Goal: Transaction & Acquisition: Purchase product/service

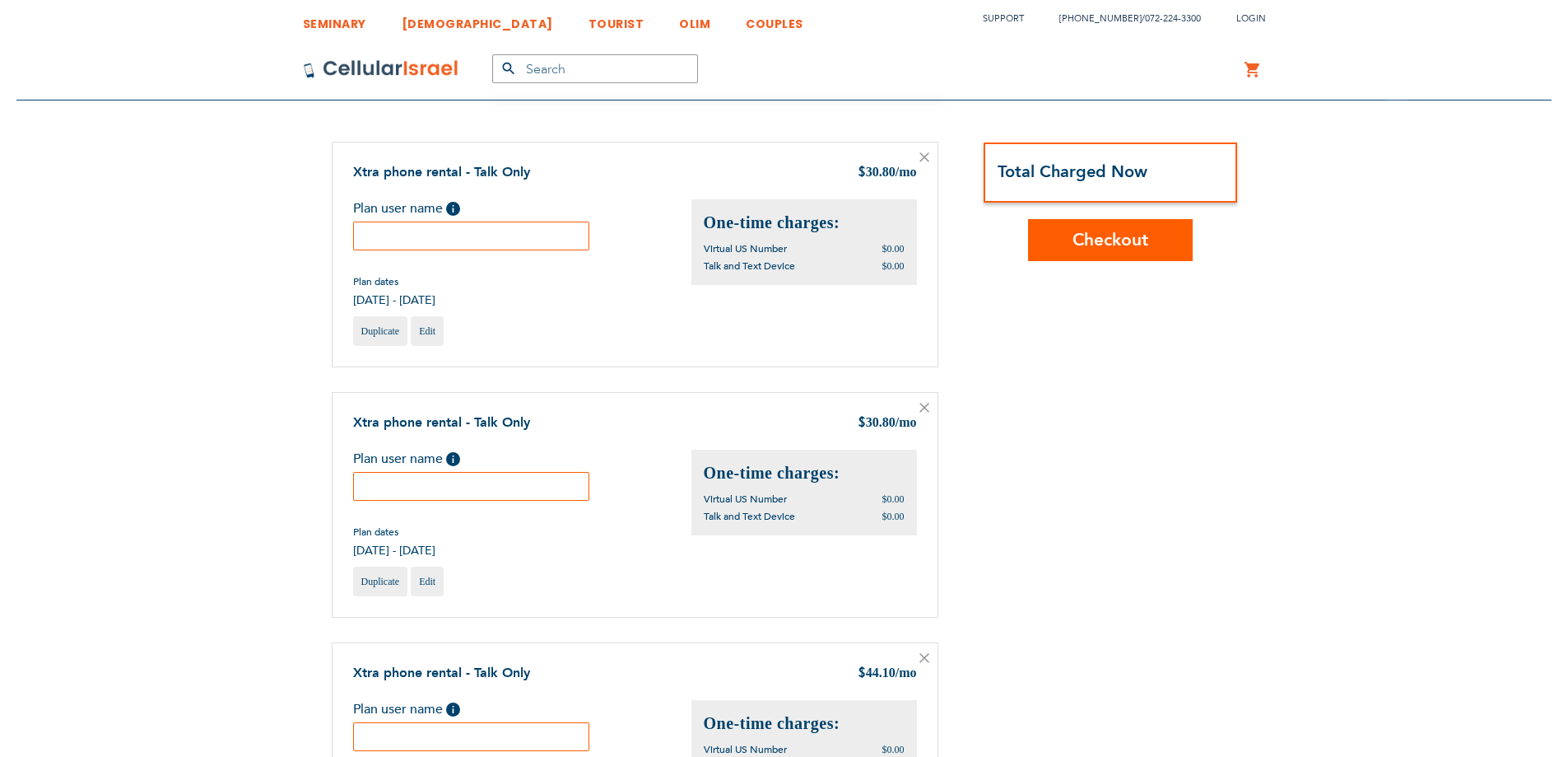
click at [444, 235] on input "text" at bounding box center [472, 235] width 237 height 29
type input "1"
click at [500, 481] on input "text" at bounding box center [472, 486] width 237 height 29
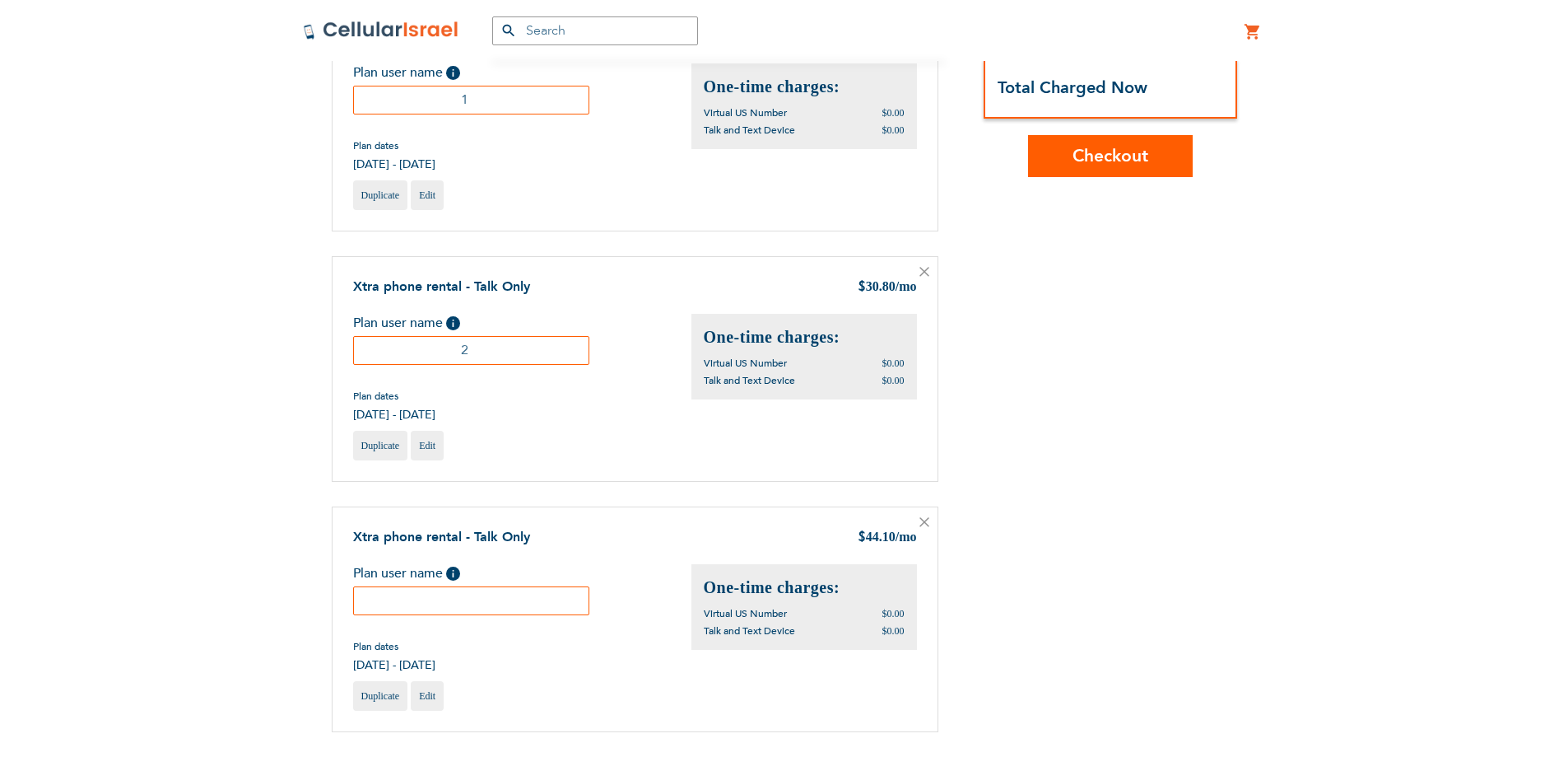
scroll to position [138, 0]
type input "2"
click at [441, 604] on input "text" at bounding box center [472, 598] width 237 height 29
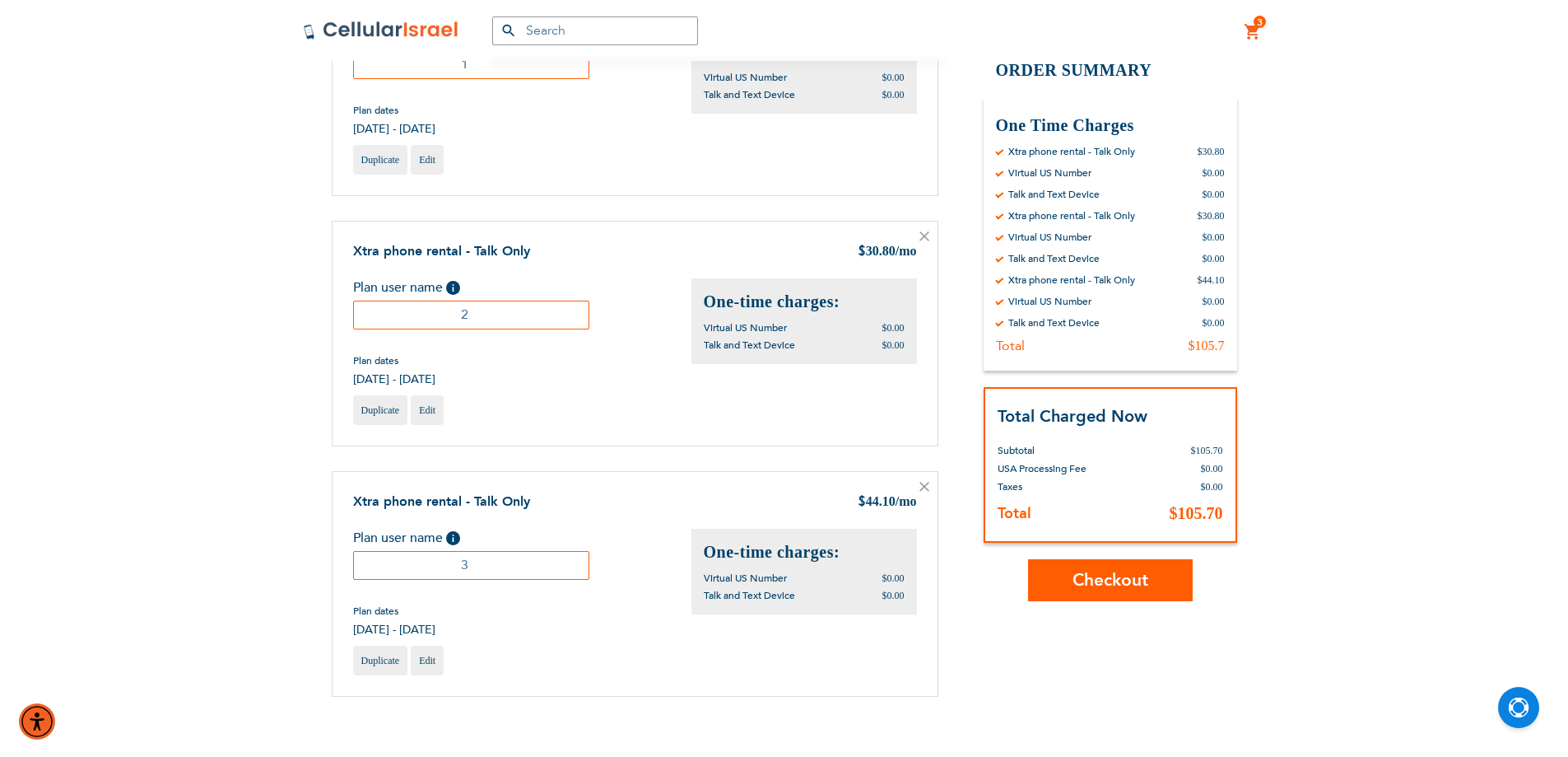
scroll to position [274, 0]
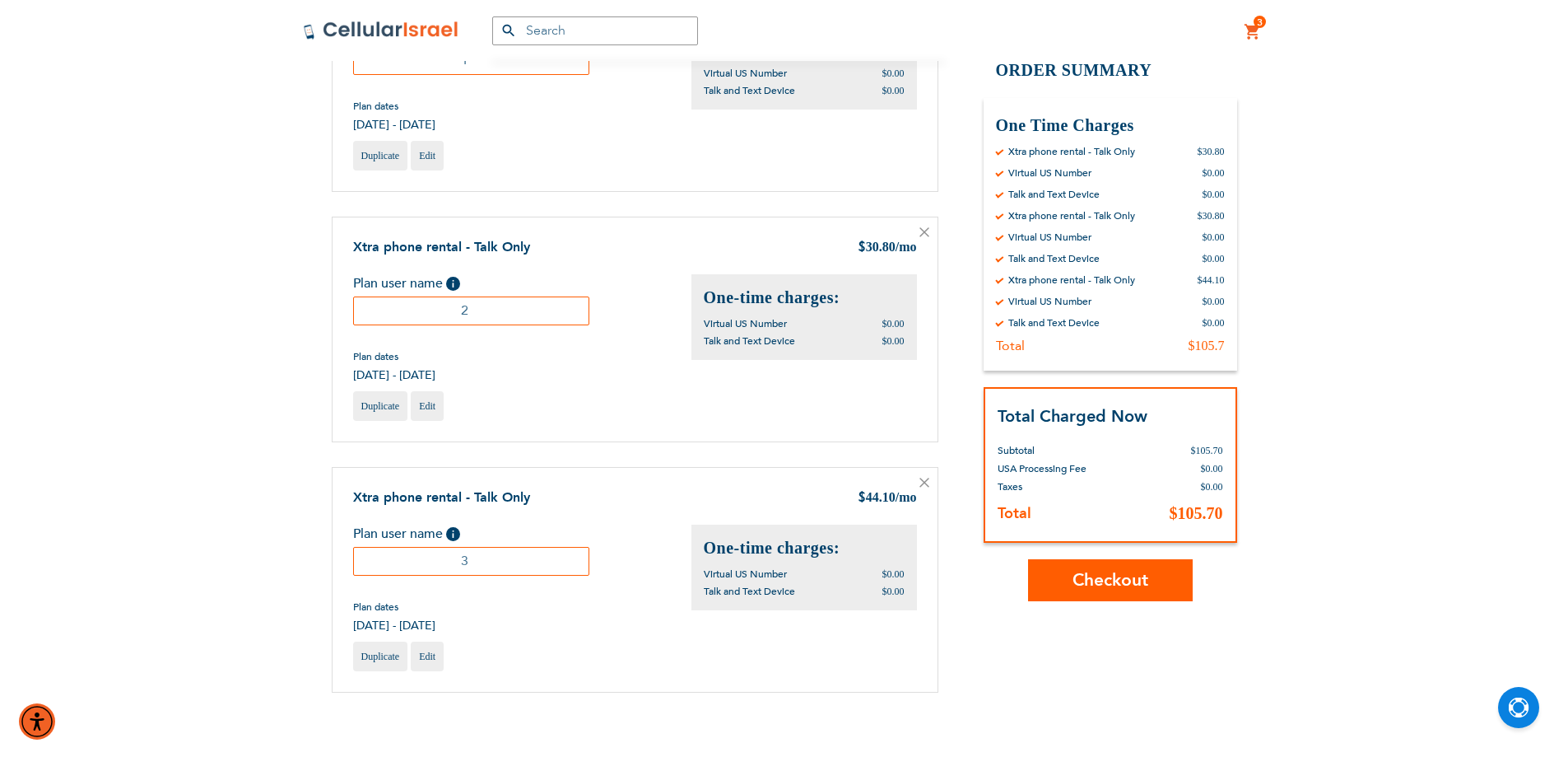
type input "3"
click at [1120, 566] on button "Checkout" at bounding box center [1110, 579] width 165 height 42
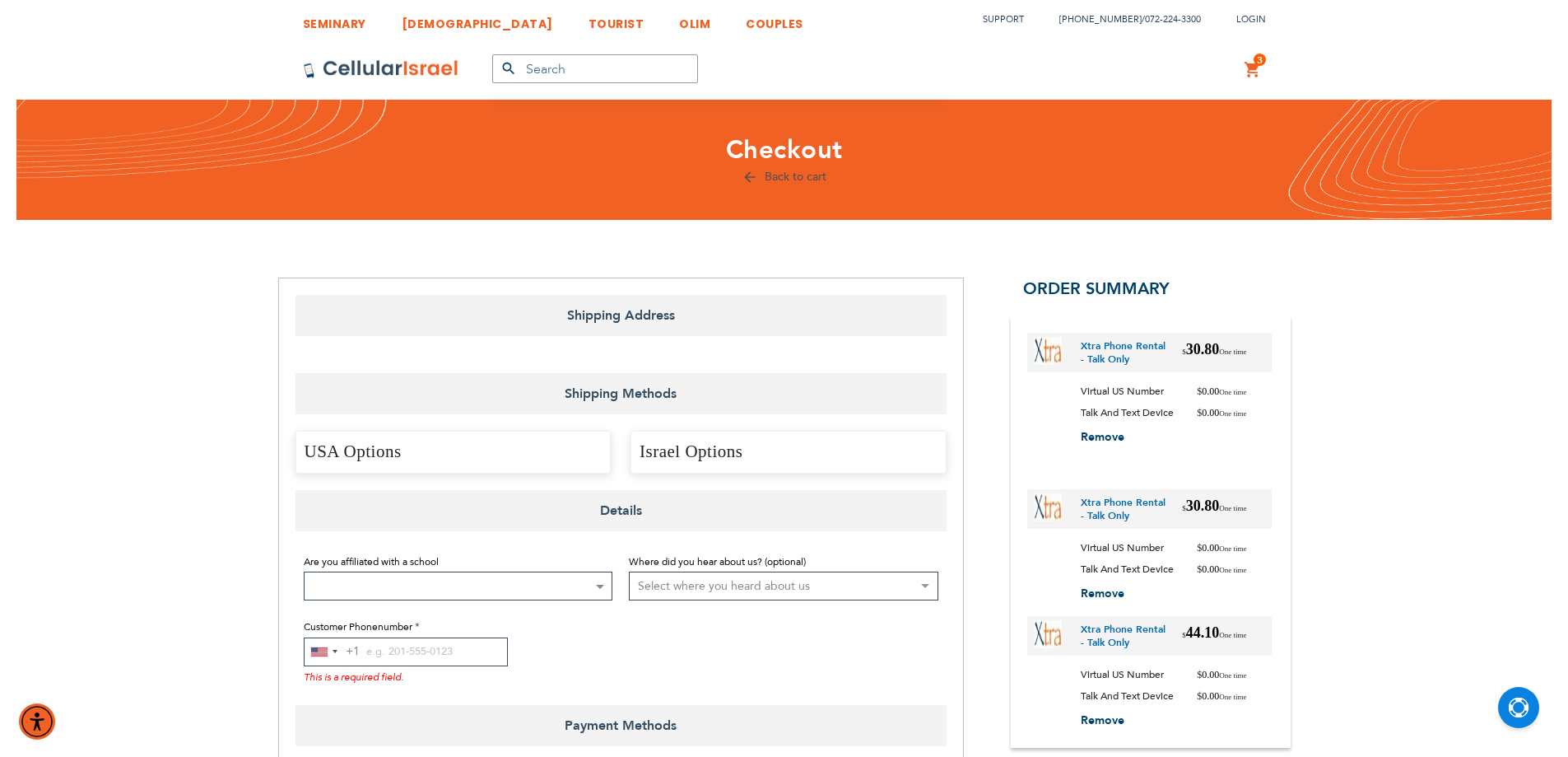
select select "US"
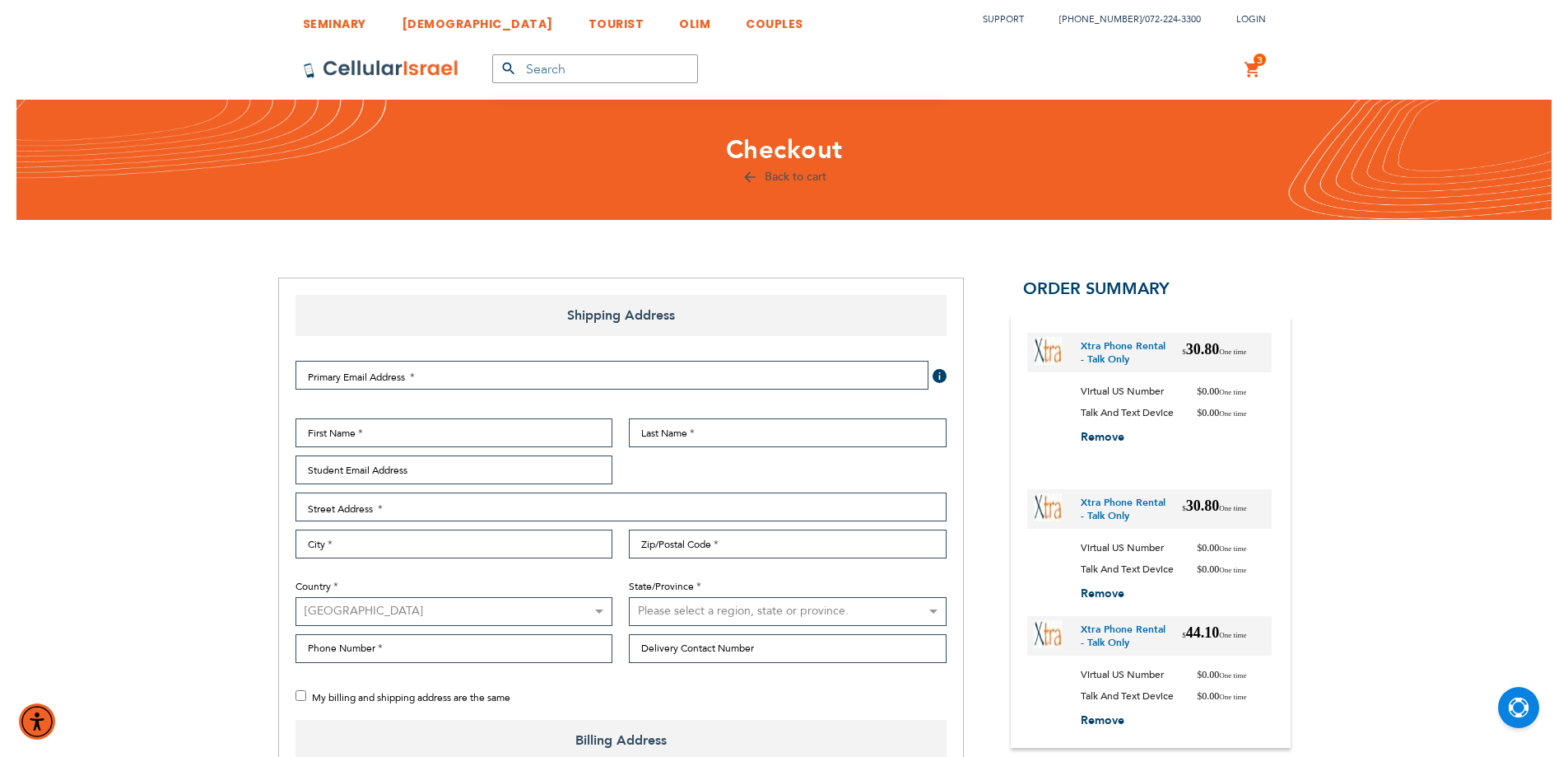
select select "US"
checkbox input "true"
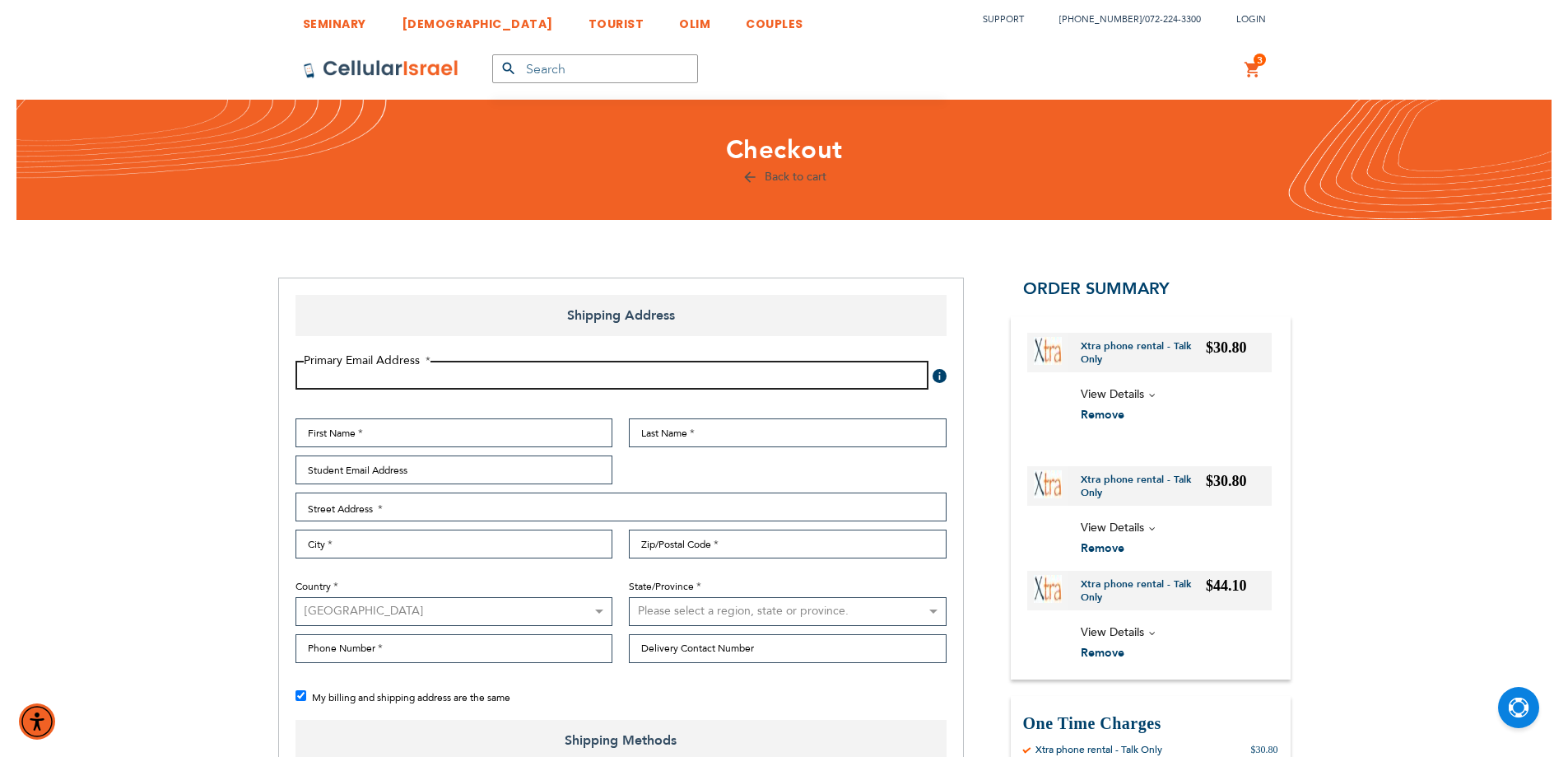
click at [454, 385] on input "Email Address" at bounding box center [611, 374] width 633 height 29
type input "d"
type input "a"
type input "g"
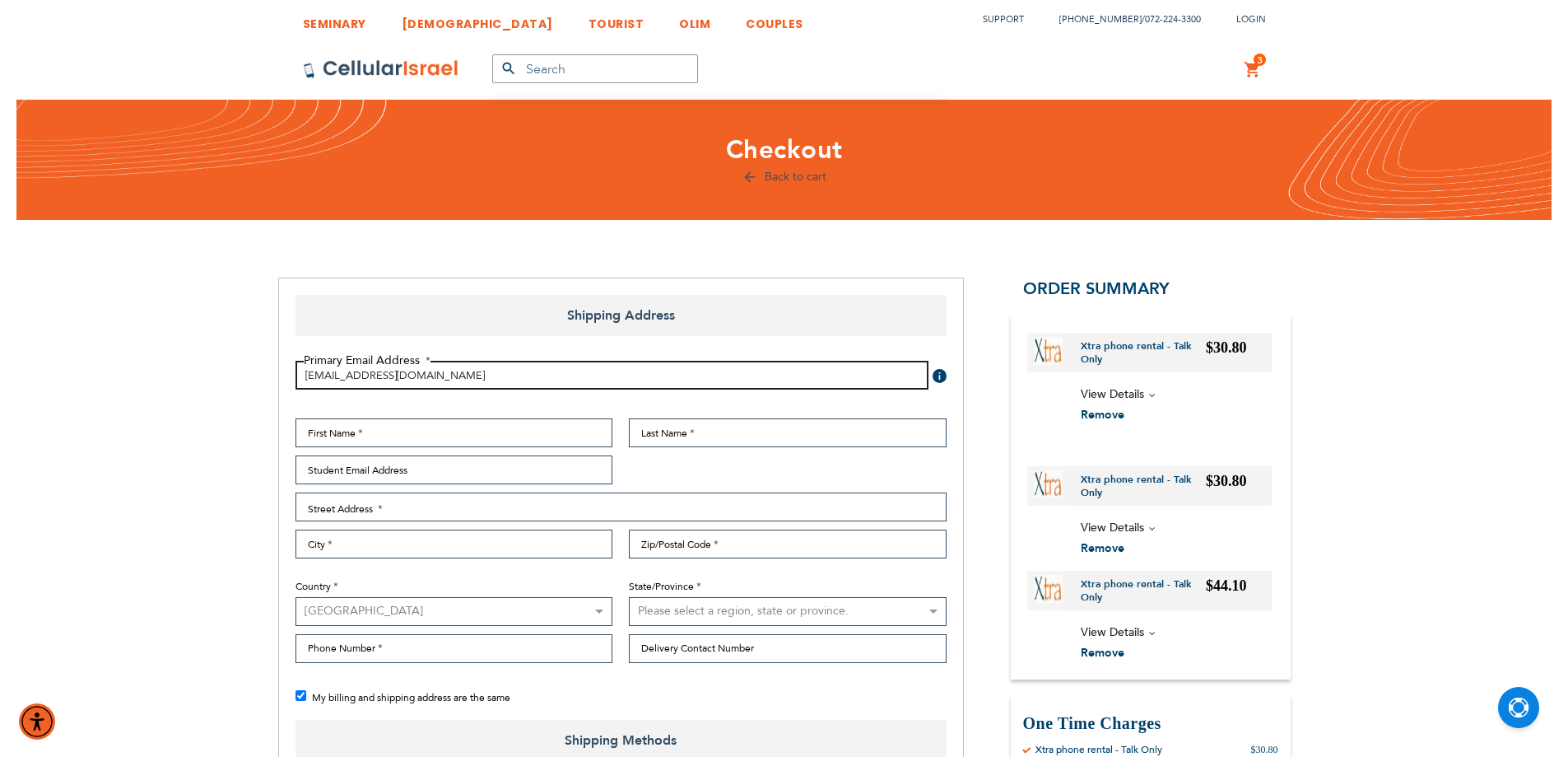
type input "devorahsalel@verizon.net"
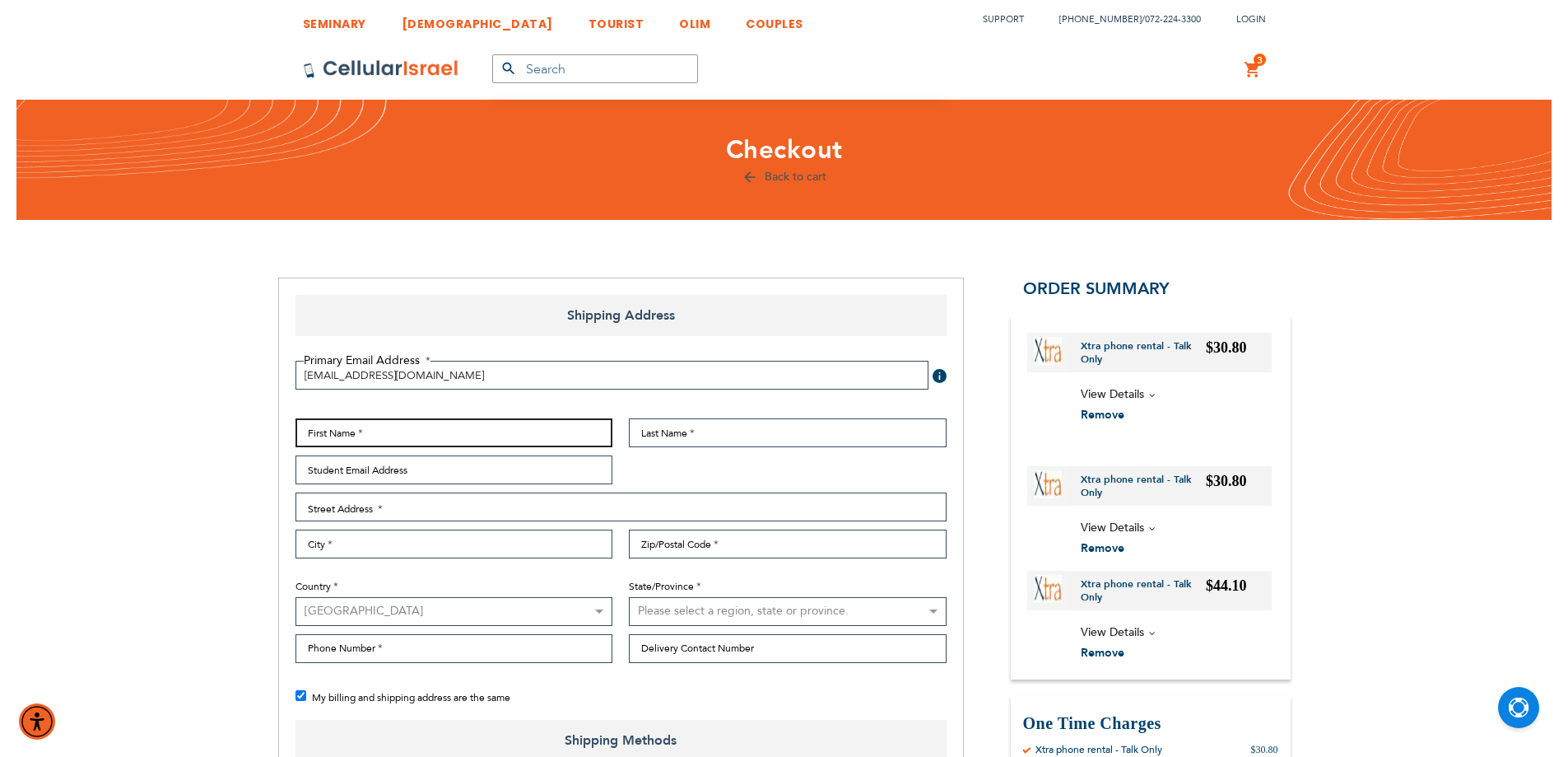
click at [417, 428] on input "First Name" at bounding box center [454, 432] width 318 height 29
type input "b"
type input "a"
type input "Ahron"
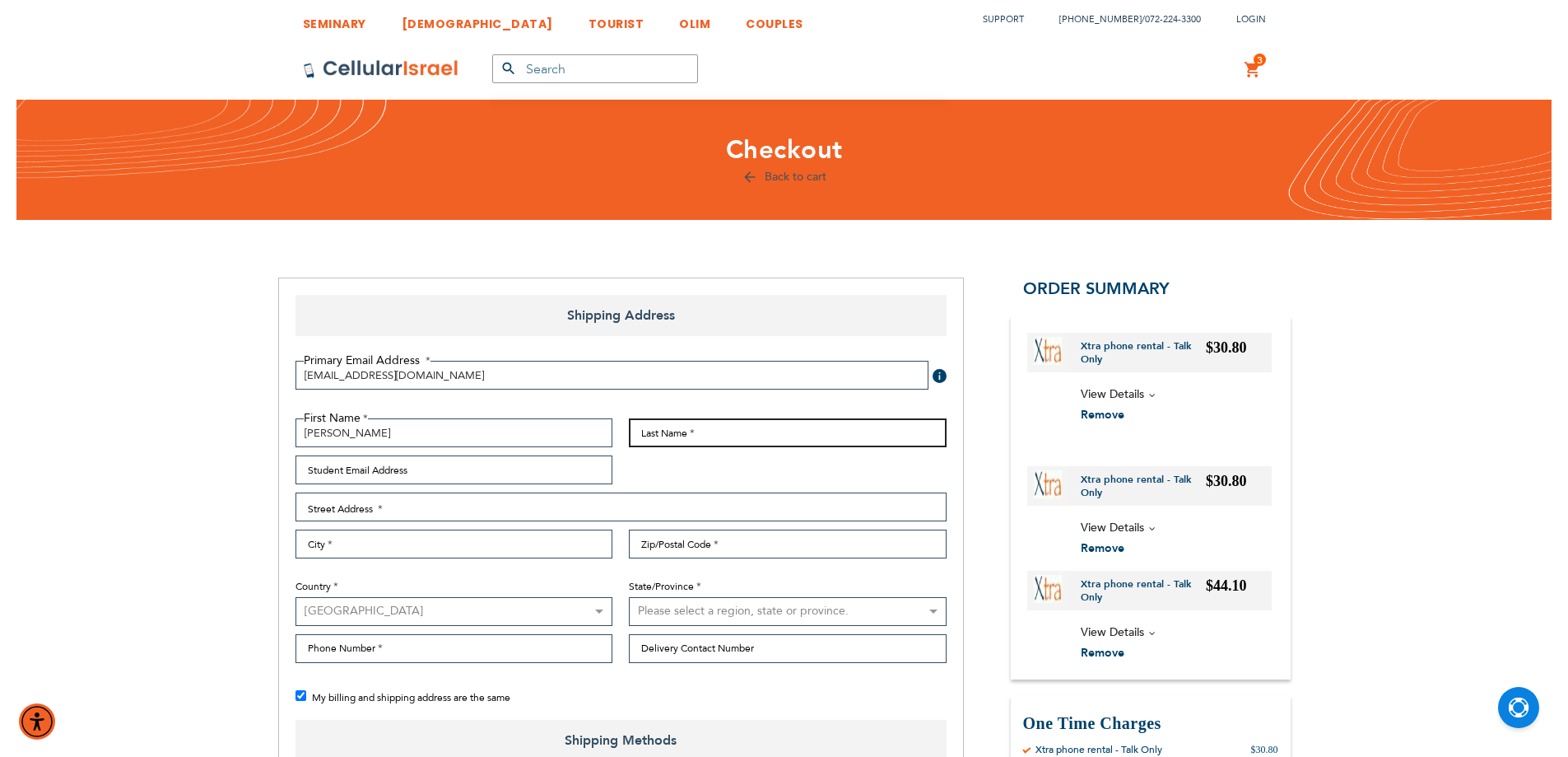
click at [645, 434] on input "Last Name" at bounding box center [788, 432] width 318 height 29
type input "Friedman"
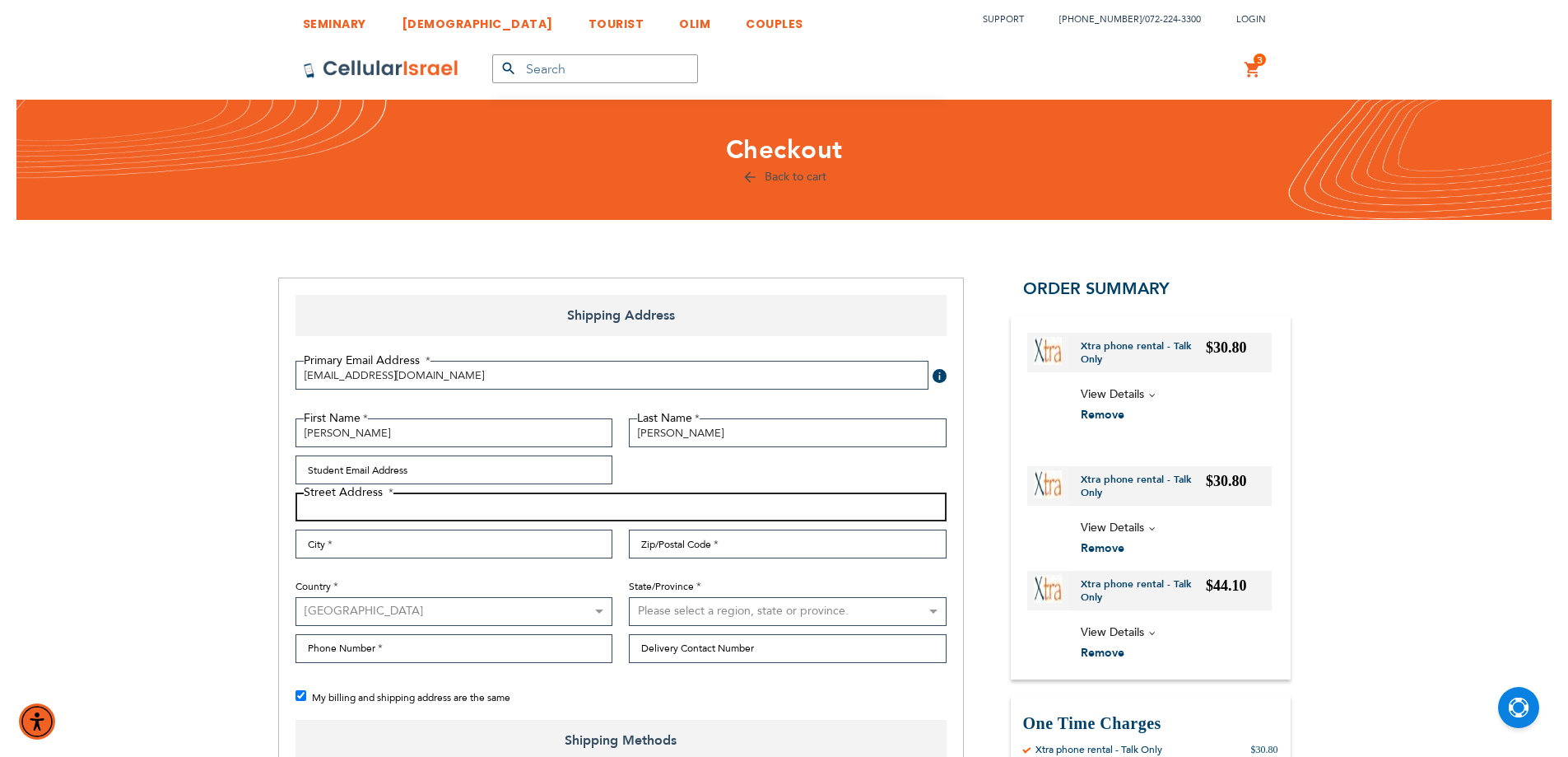
drag, startPoint x: 627, startPoint y: 494, endPoint x: 583, endPoint y: 454, distance: 59.5
click at [616, 492] on div "First Name Ahron Last Name Friedman Student Email Address Street Address Street…" at bounding box center [621, 544] width 668 height 252
type input "200 rachel kort"
click at [517, 544] on input "City" at bounding box center [454, 543] width 318 height 29
type input "lakewood"
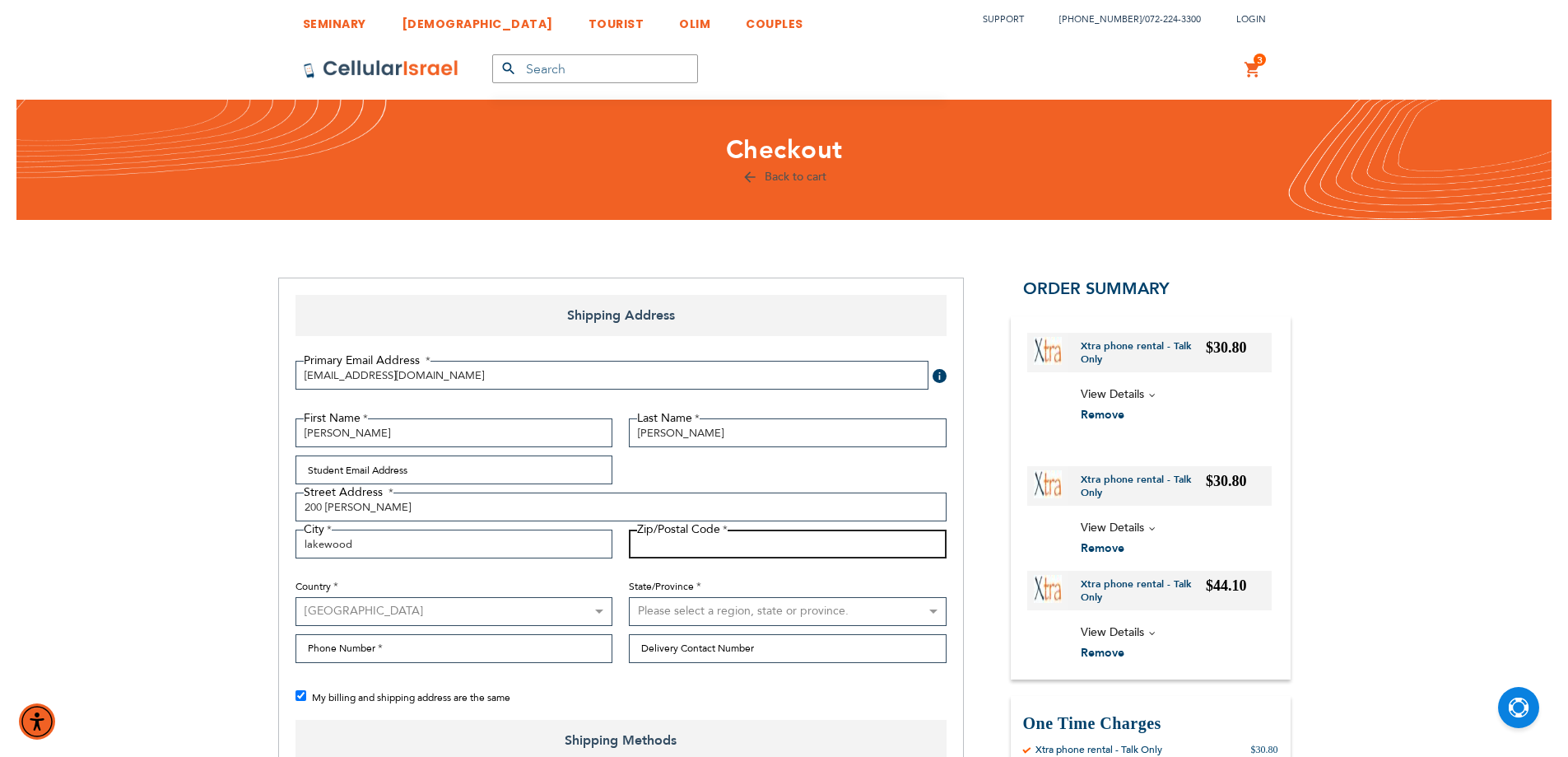
click at [690, 547] on input "Zip/Postal Code" at bounding box center [788, 543] width 318 height 29
type input "08701"
click at [712, 623] on select "Please select a region, state or province. Alabama Alaska American Samoa Arizon…" at bounding box center [788, 611] width 318 height 29
select select "41"
click at [629, 597] on select "Please select a region, state or province. Alabama Alaska American Samoa Arizon…" at bounding box center [788, 611] width 318 height 29
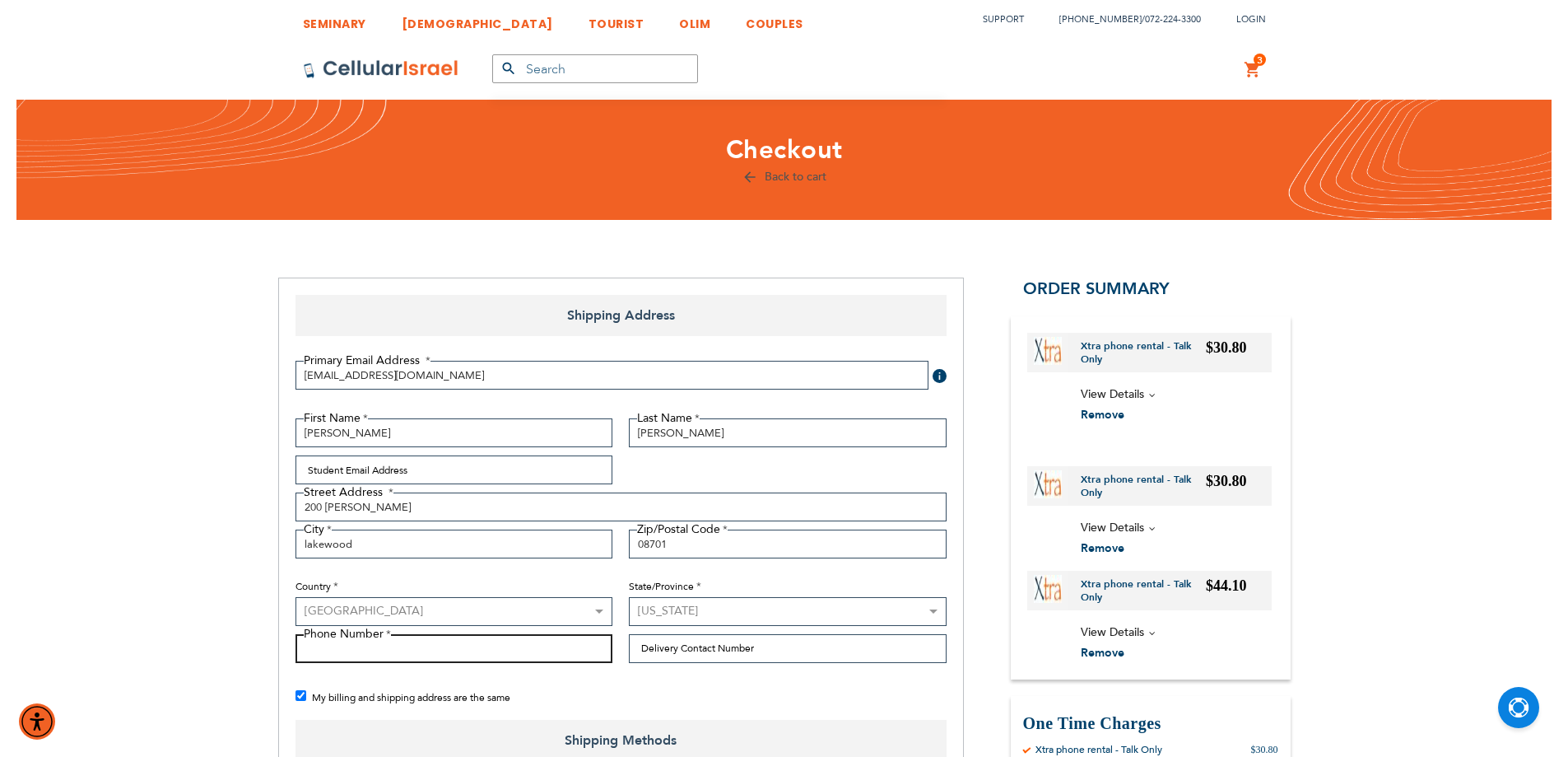
click at [415, 651] on input "Phone Number" at bounding box center [454, 648] width 318 height 29
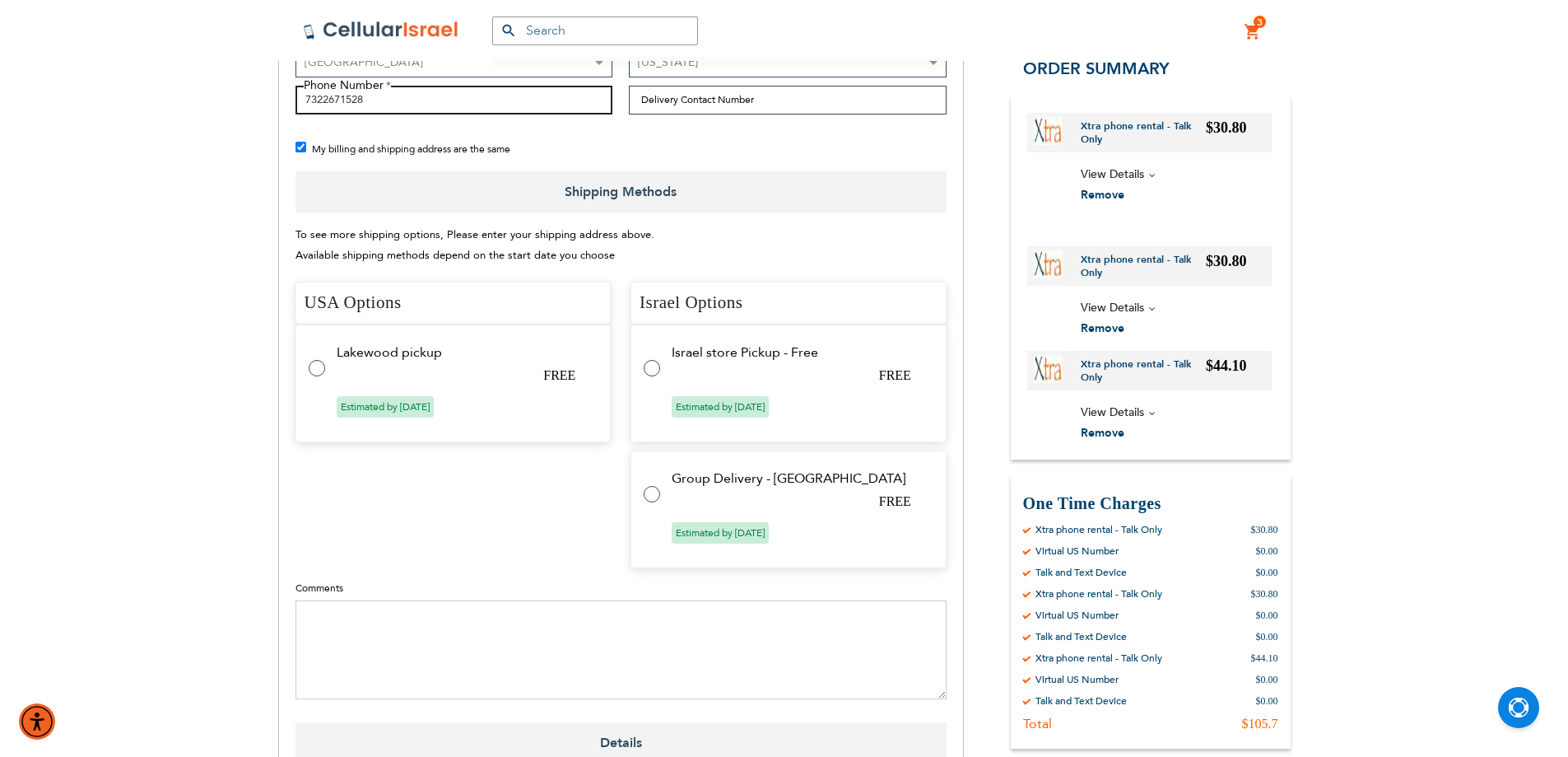
scroll to position [549, 0]
type input "7322671528"
click at [407, 364] on tr "Lakewood pickup FREE Estimated by Aug 12th, 2025" at bounding box center [453, 383] width 316 height 118
radio input "true"
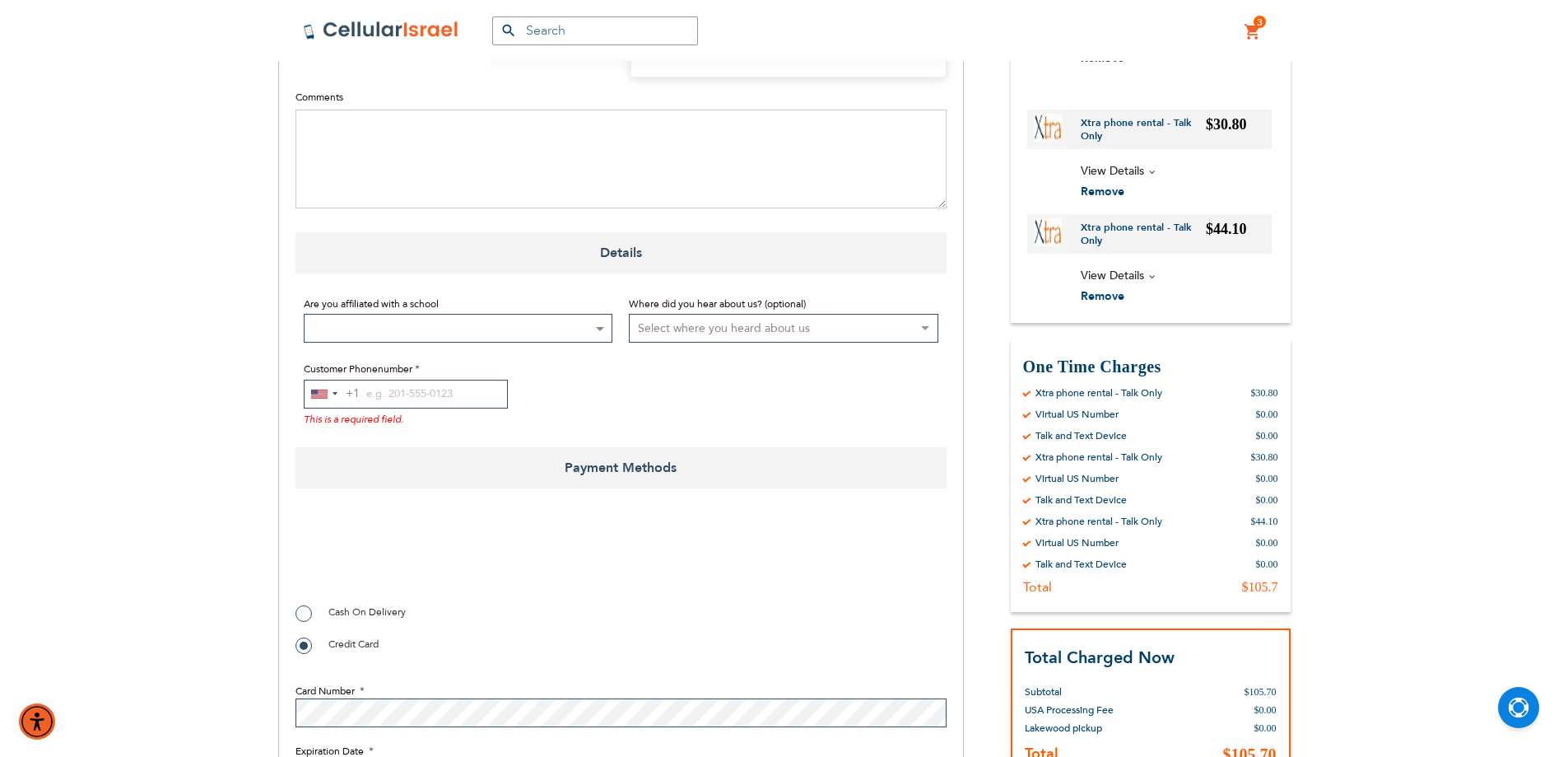
scroll to position [1098, 0]
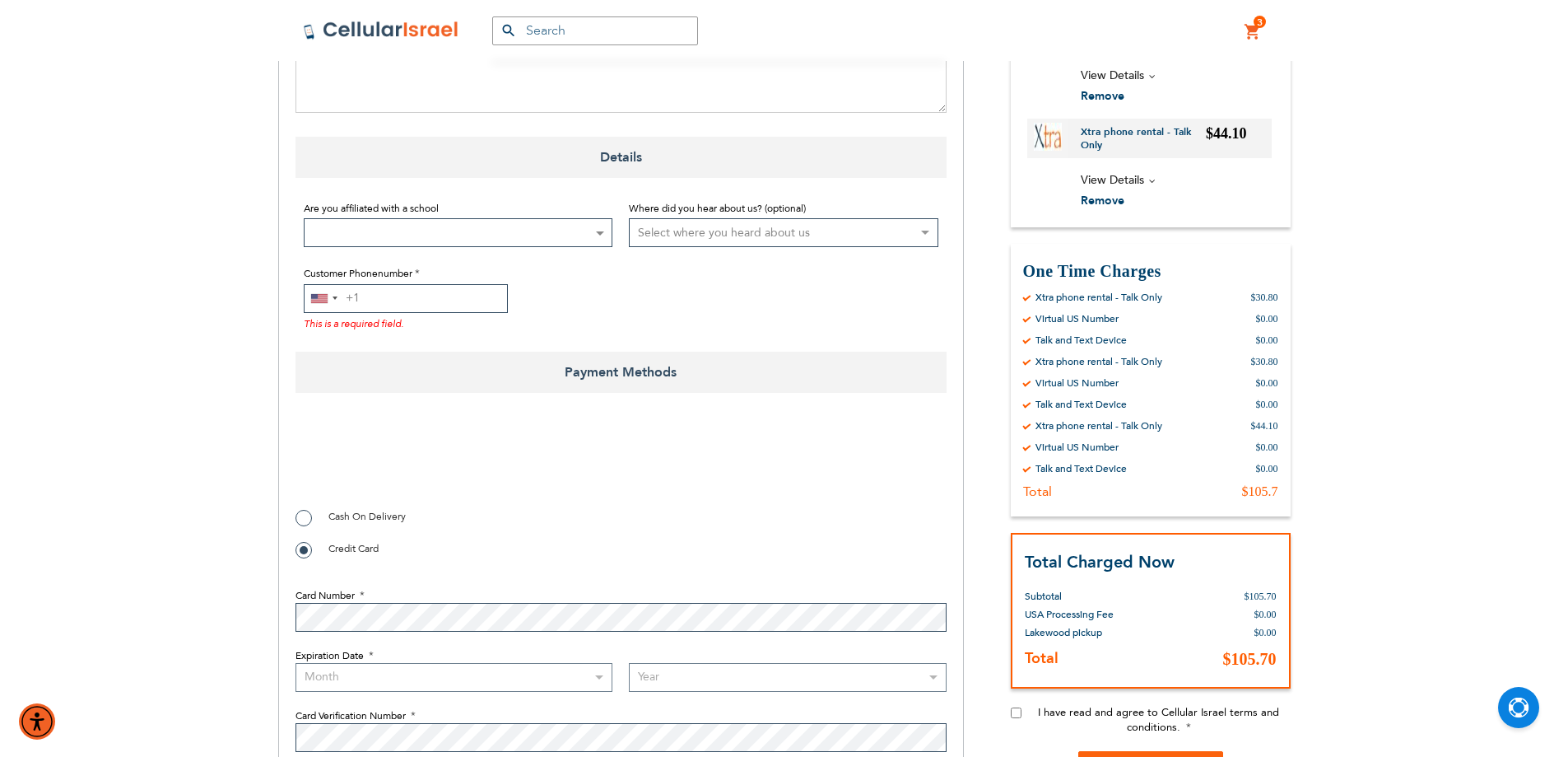
click at [441, 305] on input "Customer Phonenumber" at bounding box center [406, 298] width 204 height 29
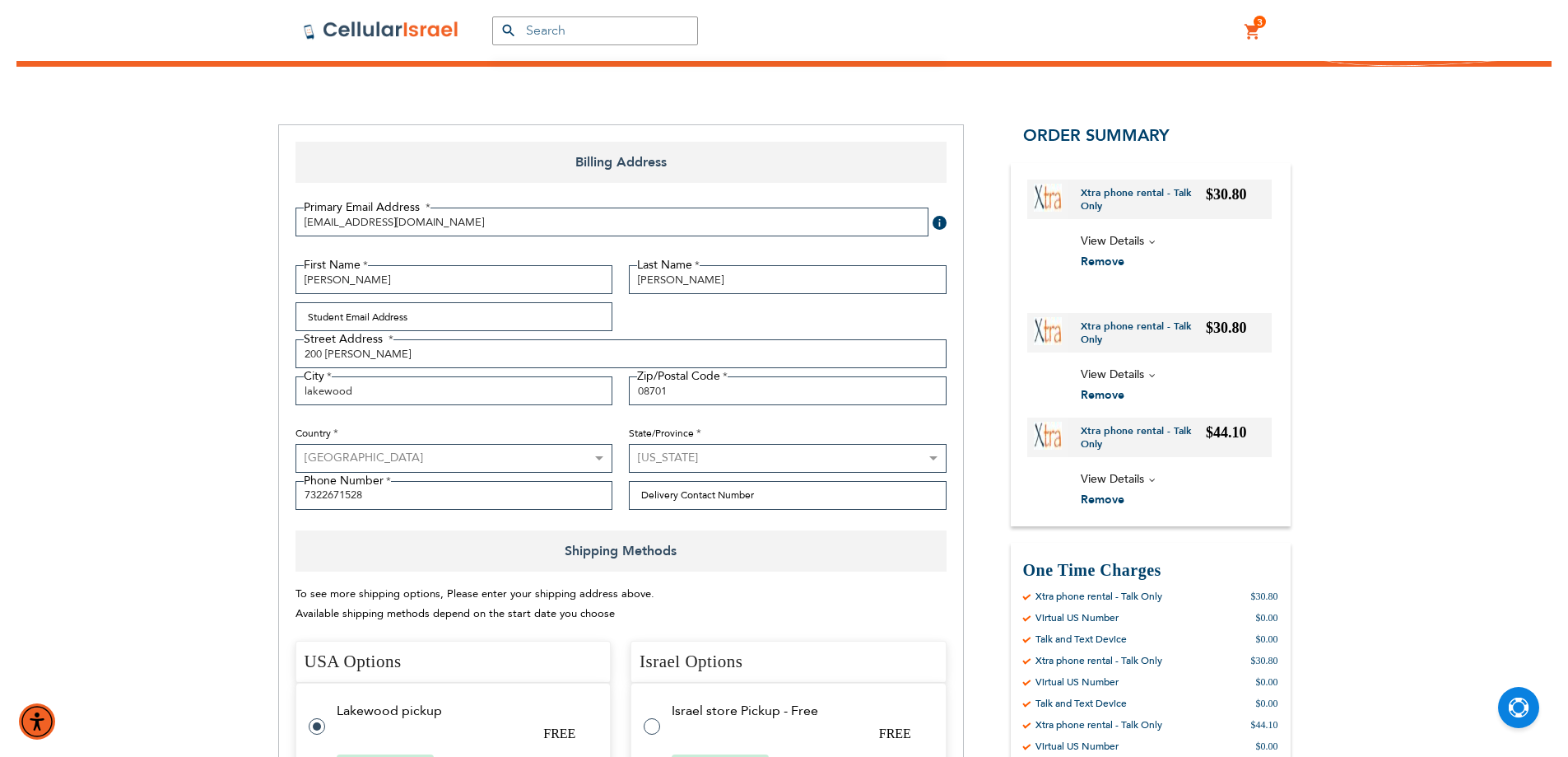
scroll to position [0, 0]
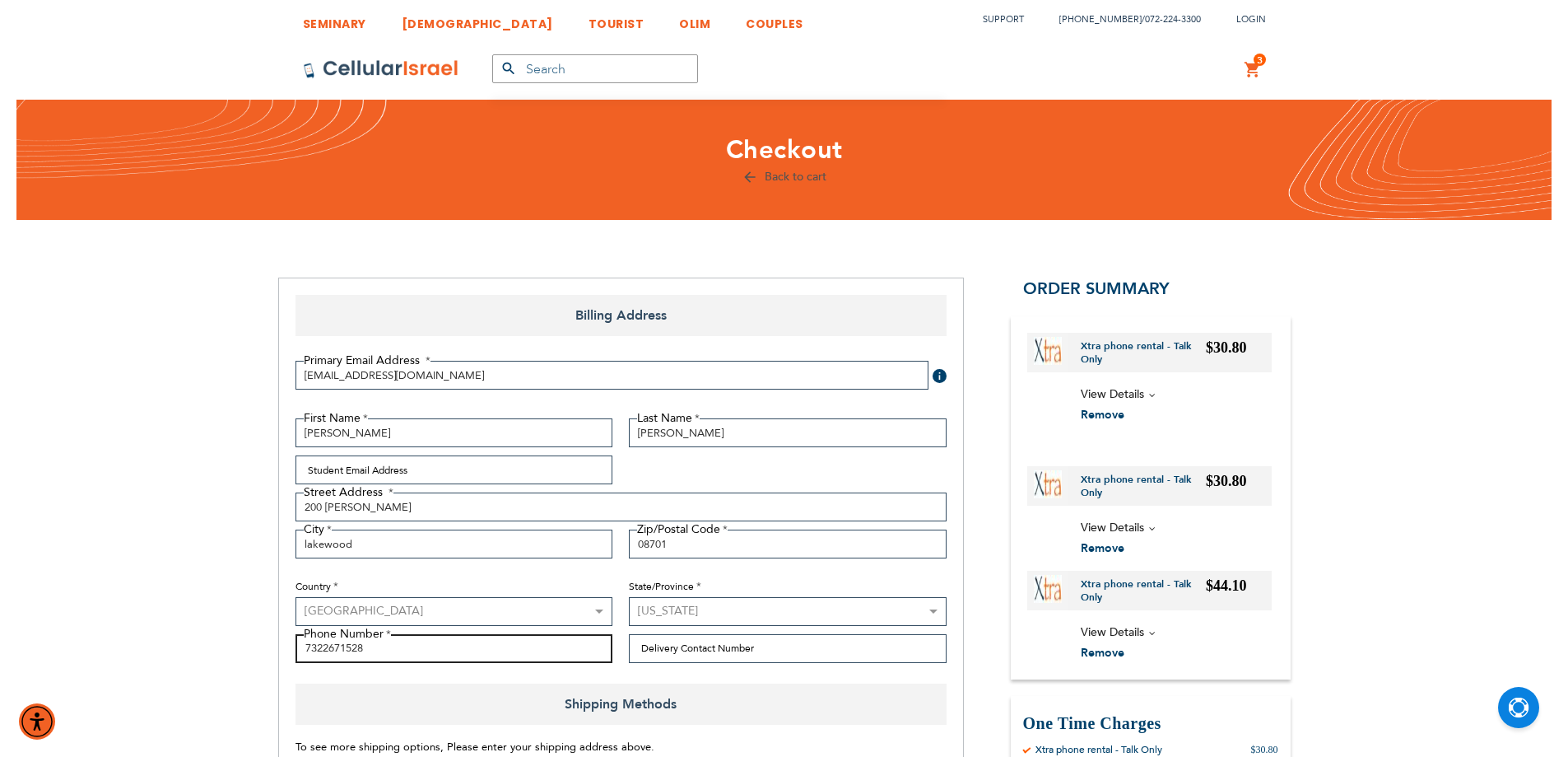
click at [403, 636] on input "7322671528" at bounding box center [454, 648] width 318 height 29
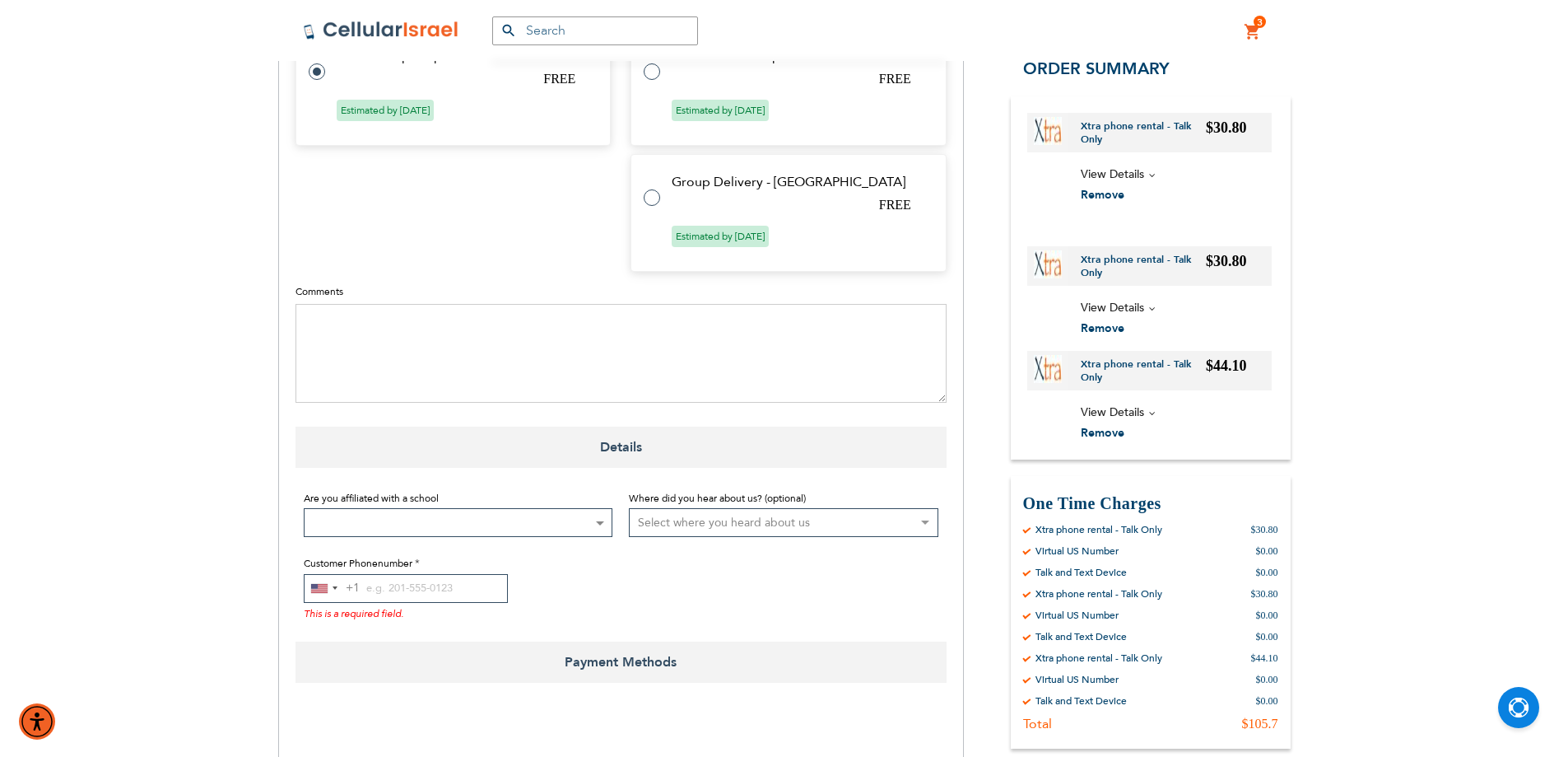
scroll to position [961, 0]
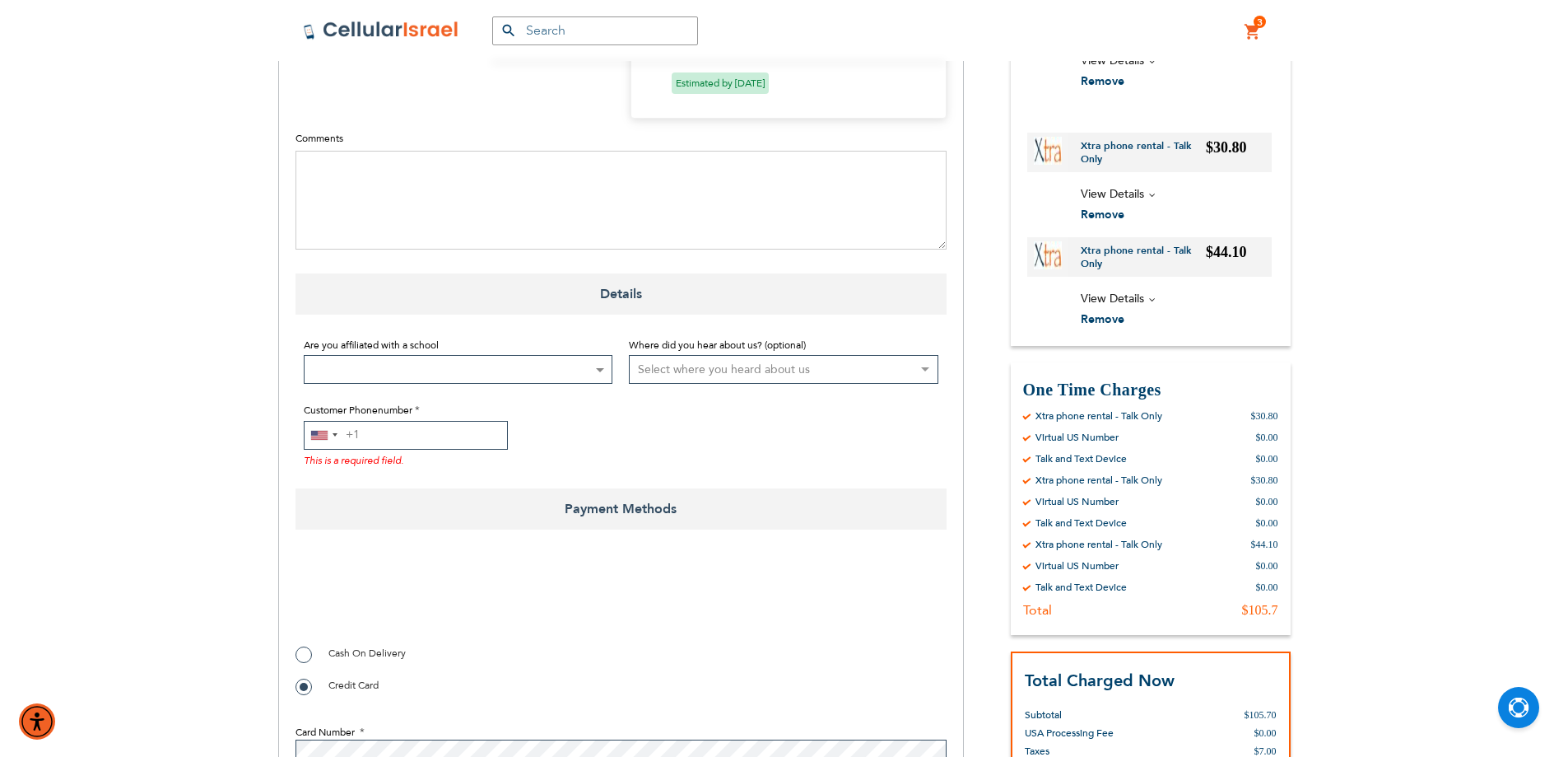
click at [432, 434] on input "Customer Phonenumber" at bounding box center [406, 435] width 204 height 29
paste input "7322671528"
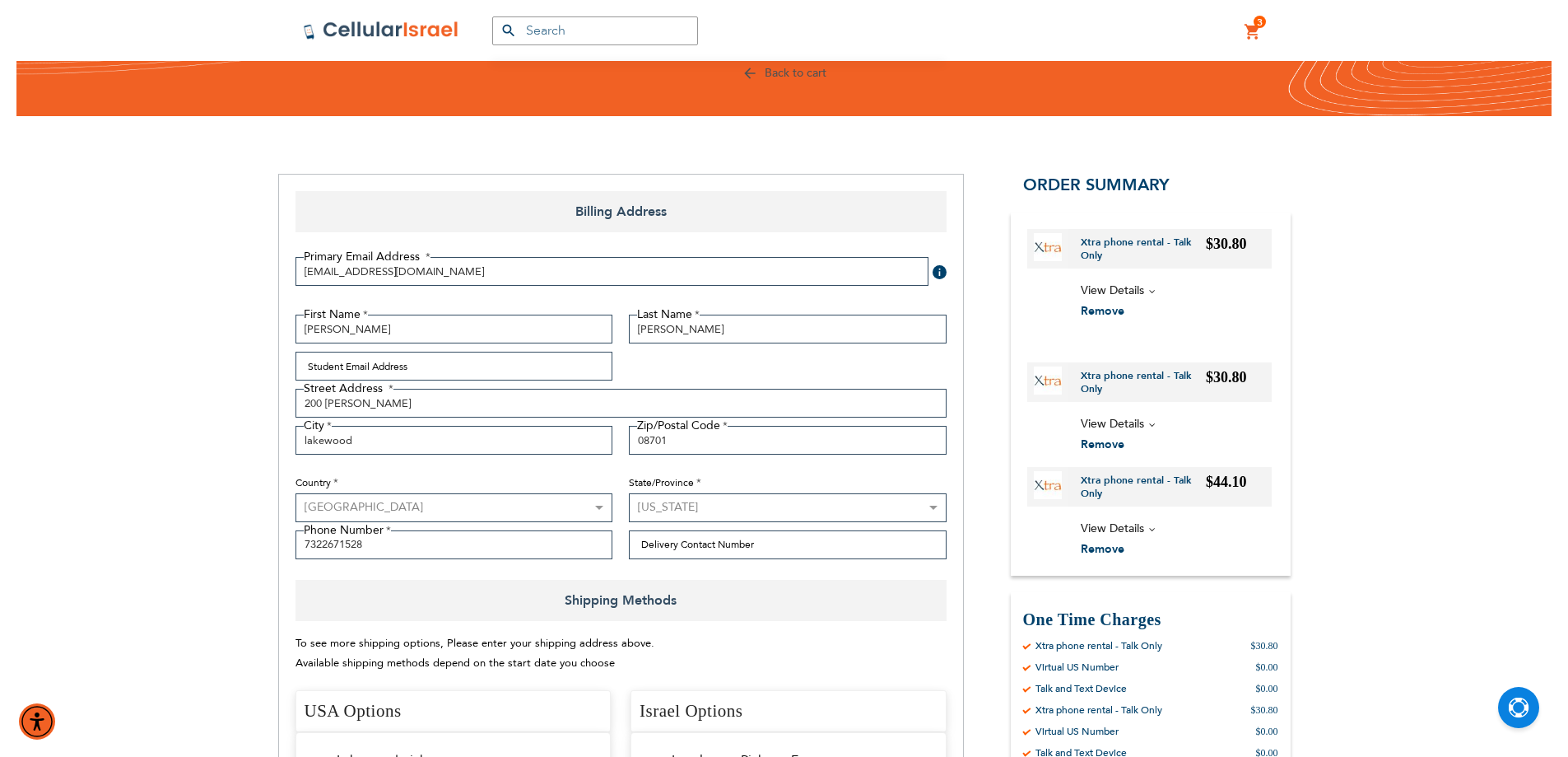
scroll to position [138, 0]
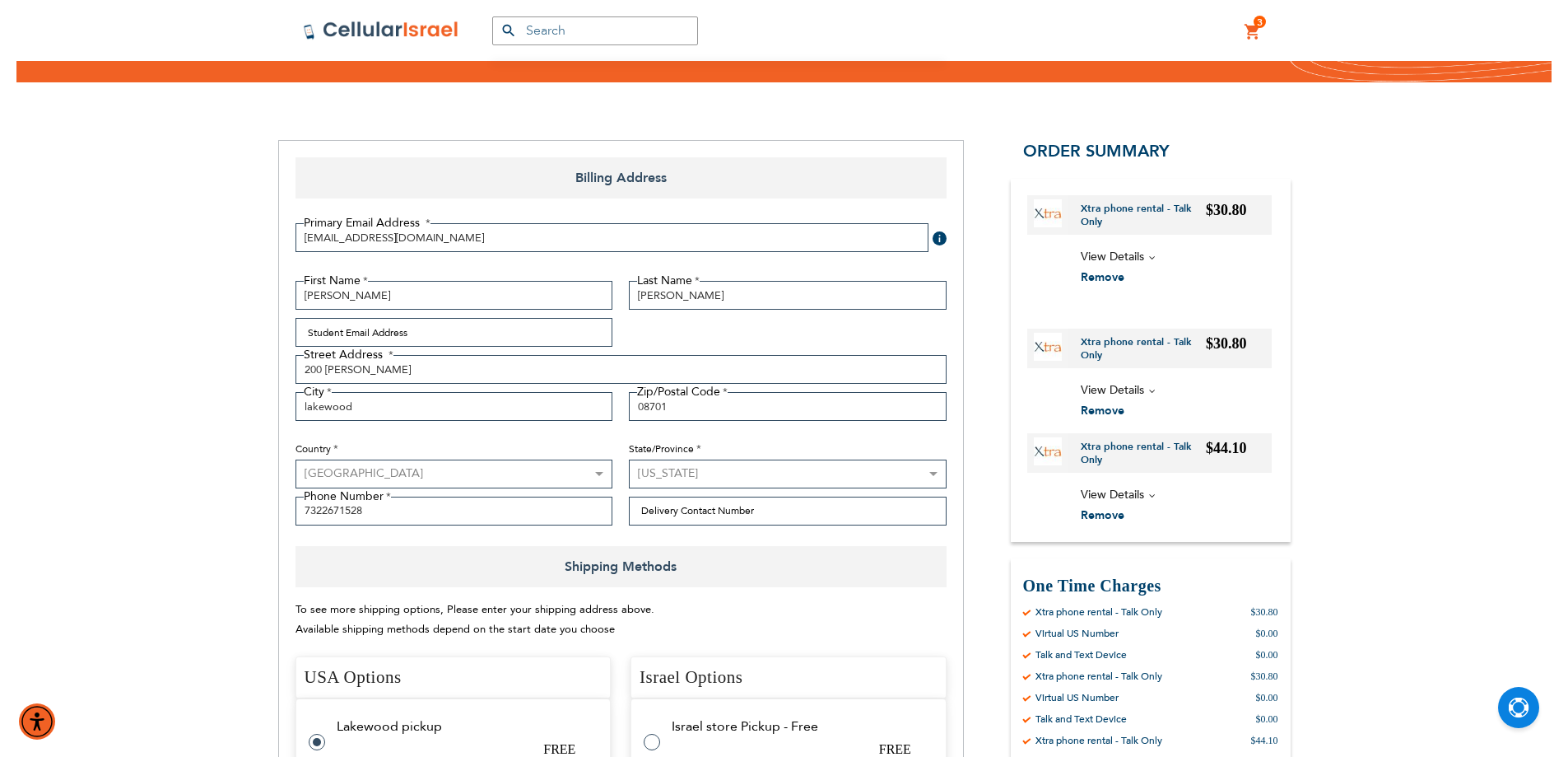
type input "7322671528"
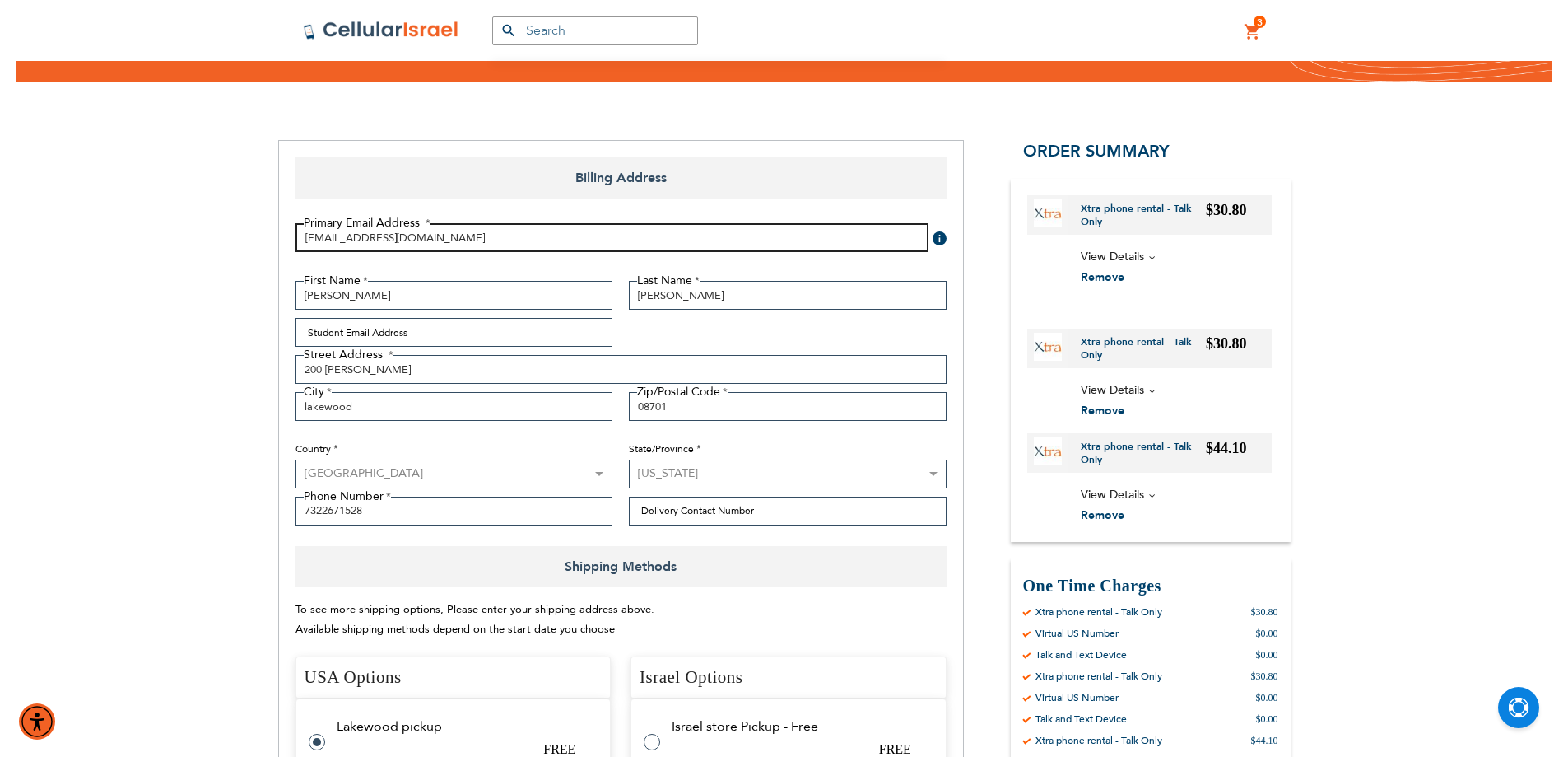
click at [512, 227] on input "devorahsalel@verizon.net" at bounding box center [611, 237] width 633 height 29
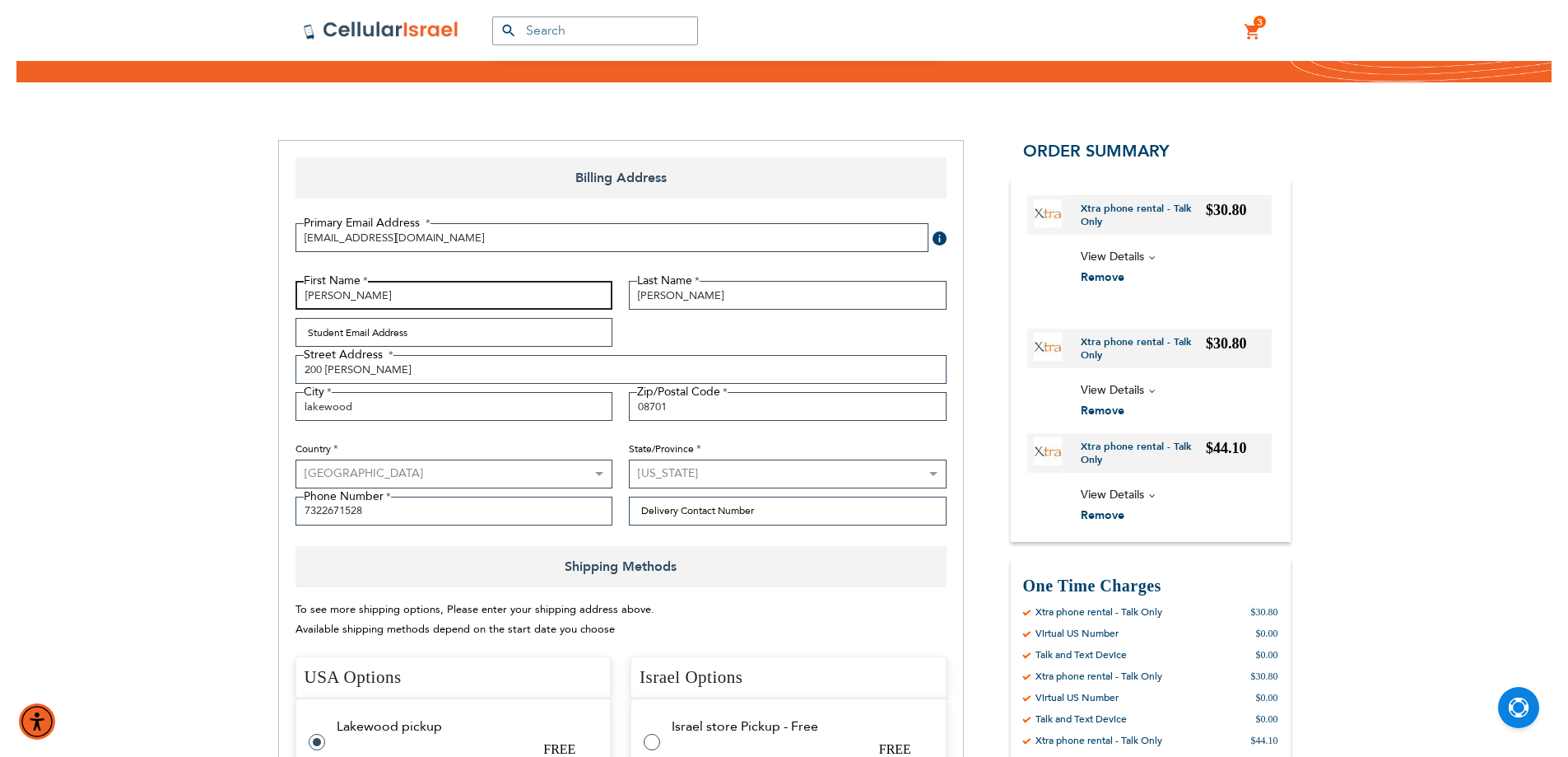
click at [376, 303] on input "Ahron" at bounding box center [454, 295] width 318 height 29
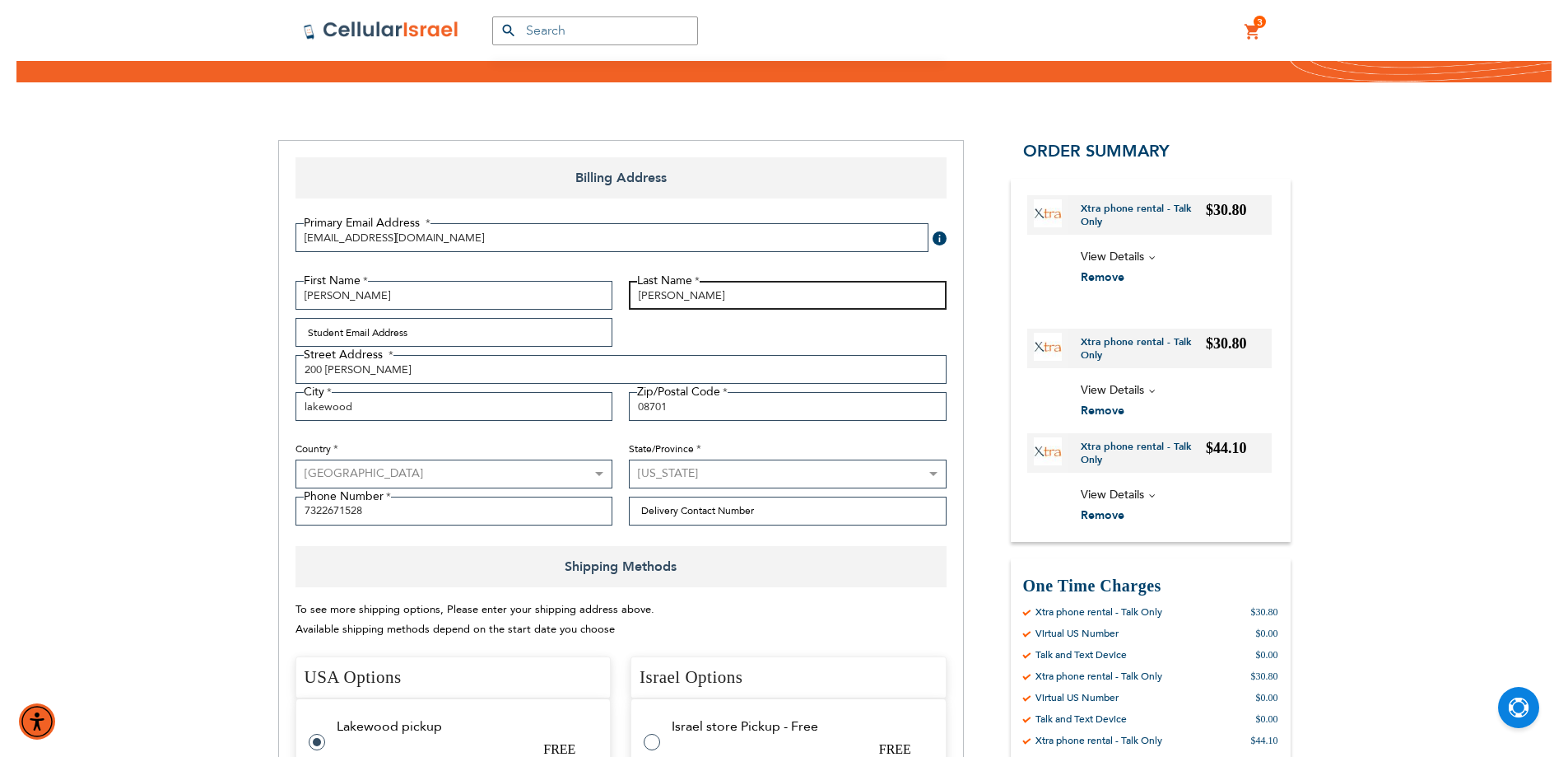
click at [777, 282] on input "Friedman" at bounding box center [788, 295] width 318 height 29
click at [776, 286] on input "Friedman" at bounding box center [788, 295] width 318 height 29
click at [739, 291] on input "Friedman" at bounding box center [788, 295] width 318 height 29
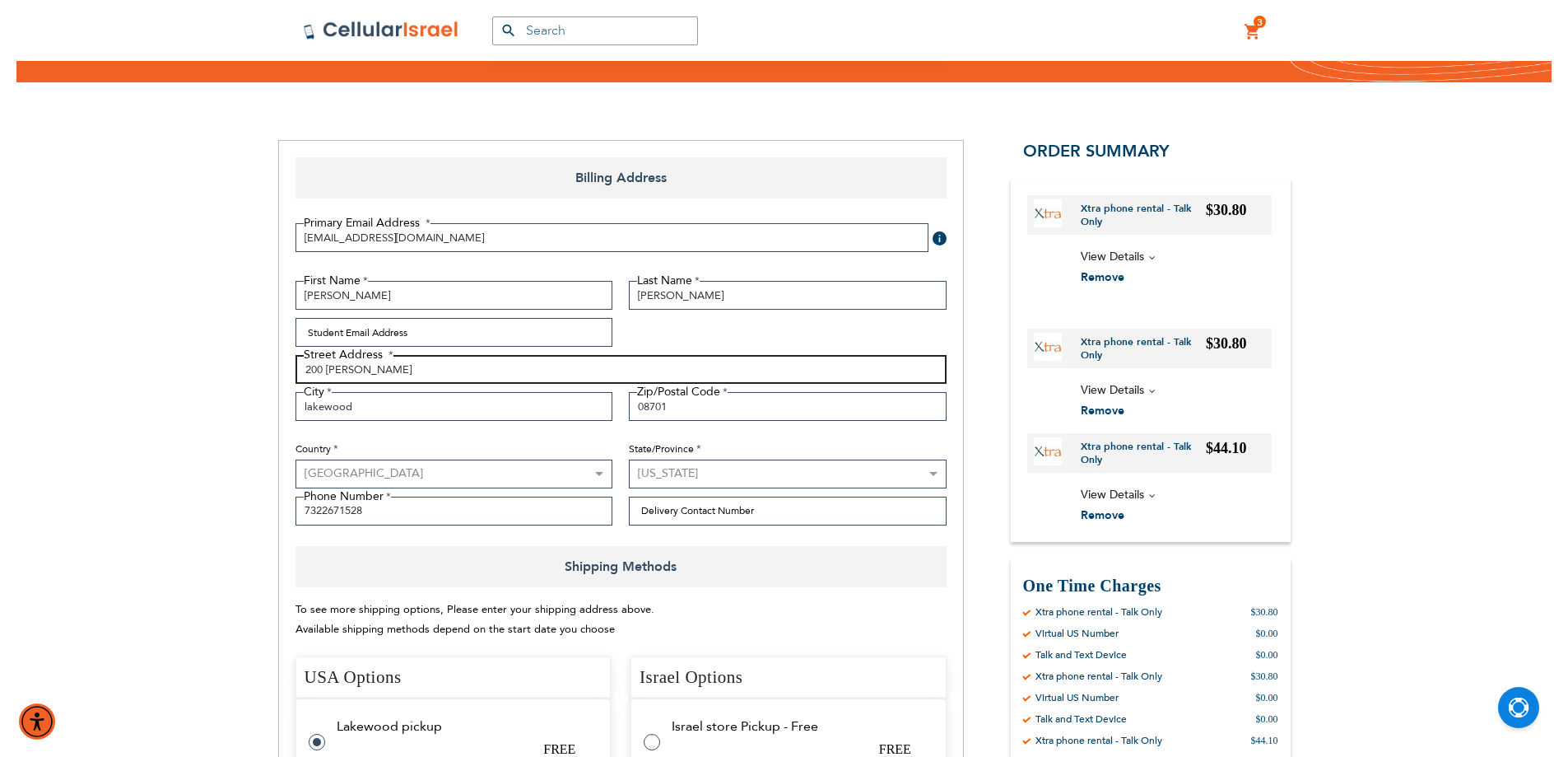
click at [330, 375] on input "200 rachel kort" at bounding box center [621, 369] width 651 height 29
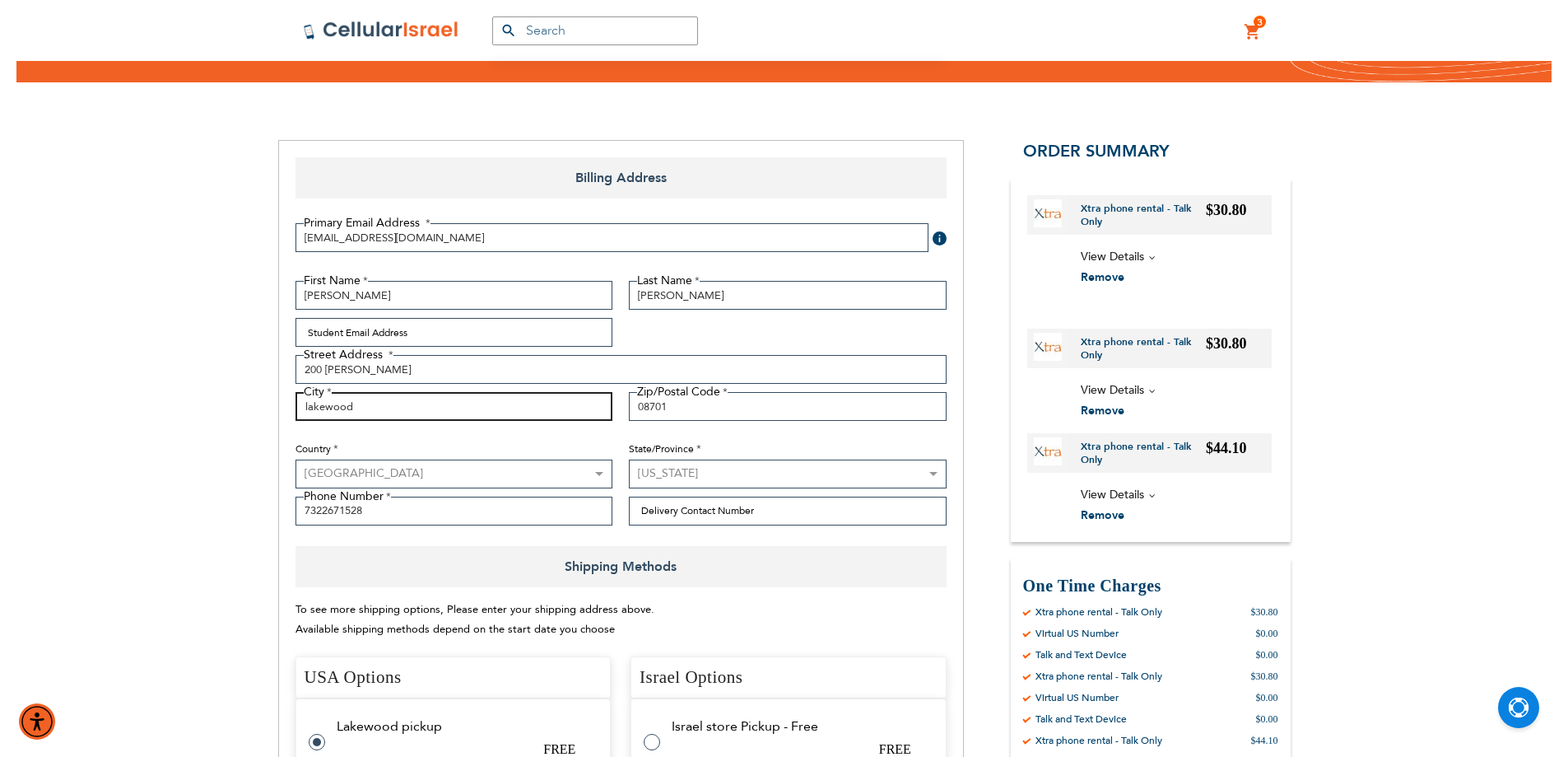
click at [542, 402] on input "lakewood" at bounding box center [454, 406] width 318 height 29
click at [574, 522] on input "7322671528" at bounding box center [454, 510] width 318 height 29
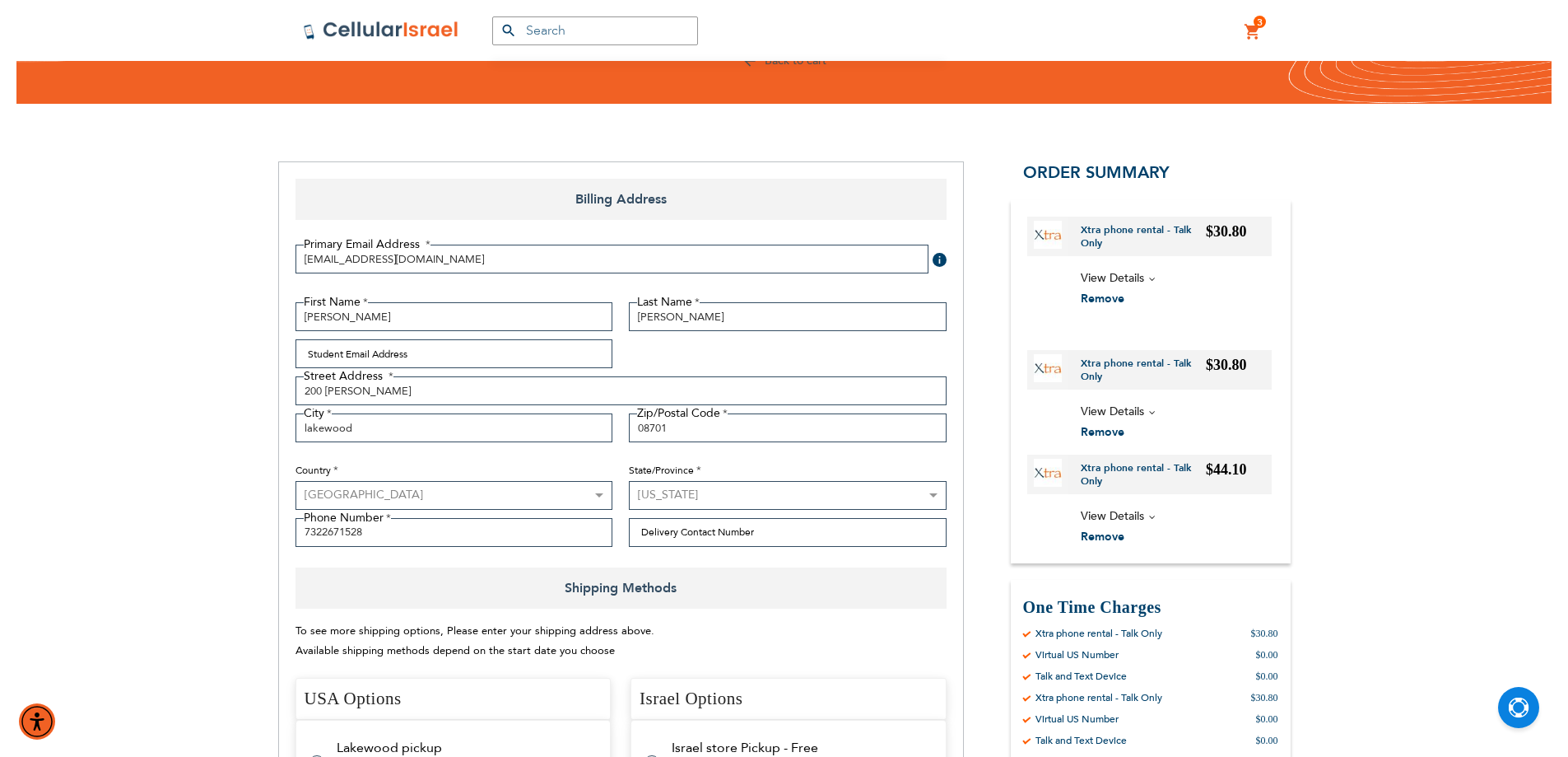
scroll to position [0, 0]
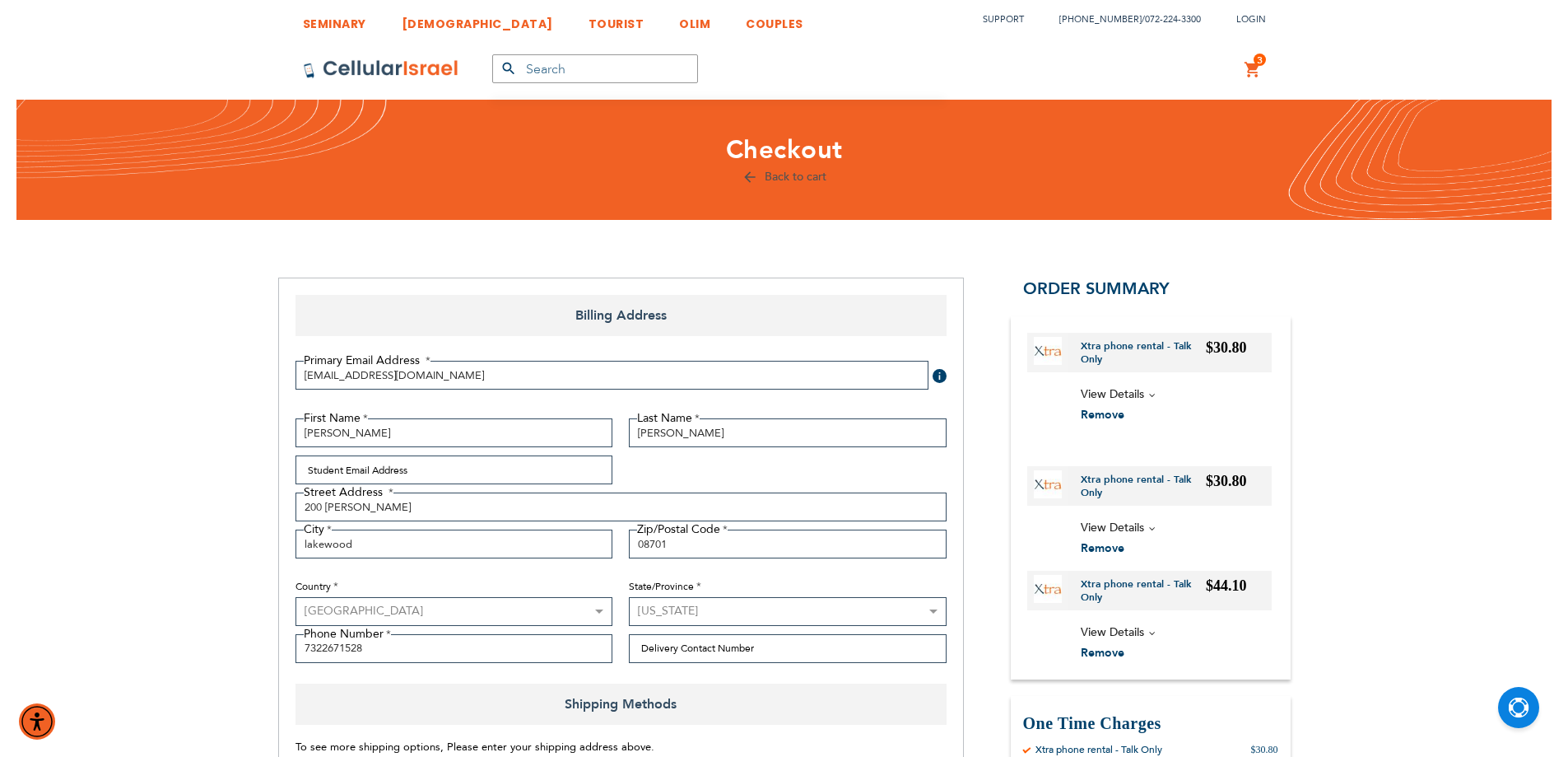
click at [804, 185] on div "Back to cart" at bounding box center [785, 177] width 1013 height 21
click at [769, 178] on link "Back to cart" at bounding box center [784, 176] width 84 height 16
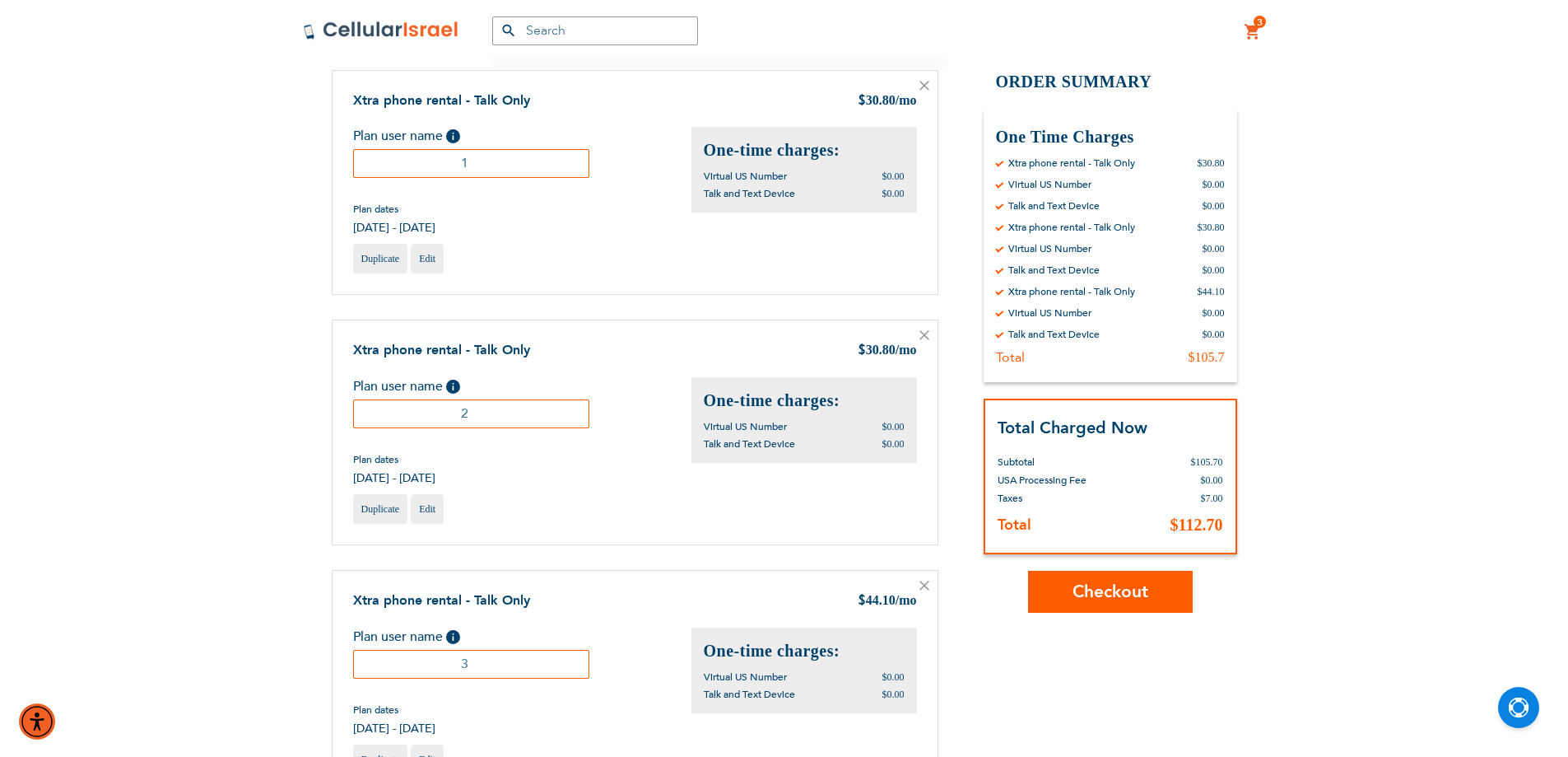
scroll to position [138, 0]
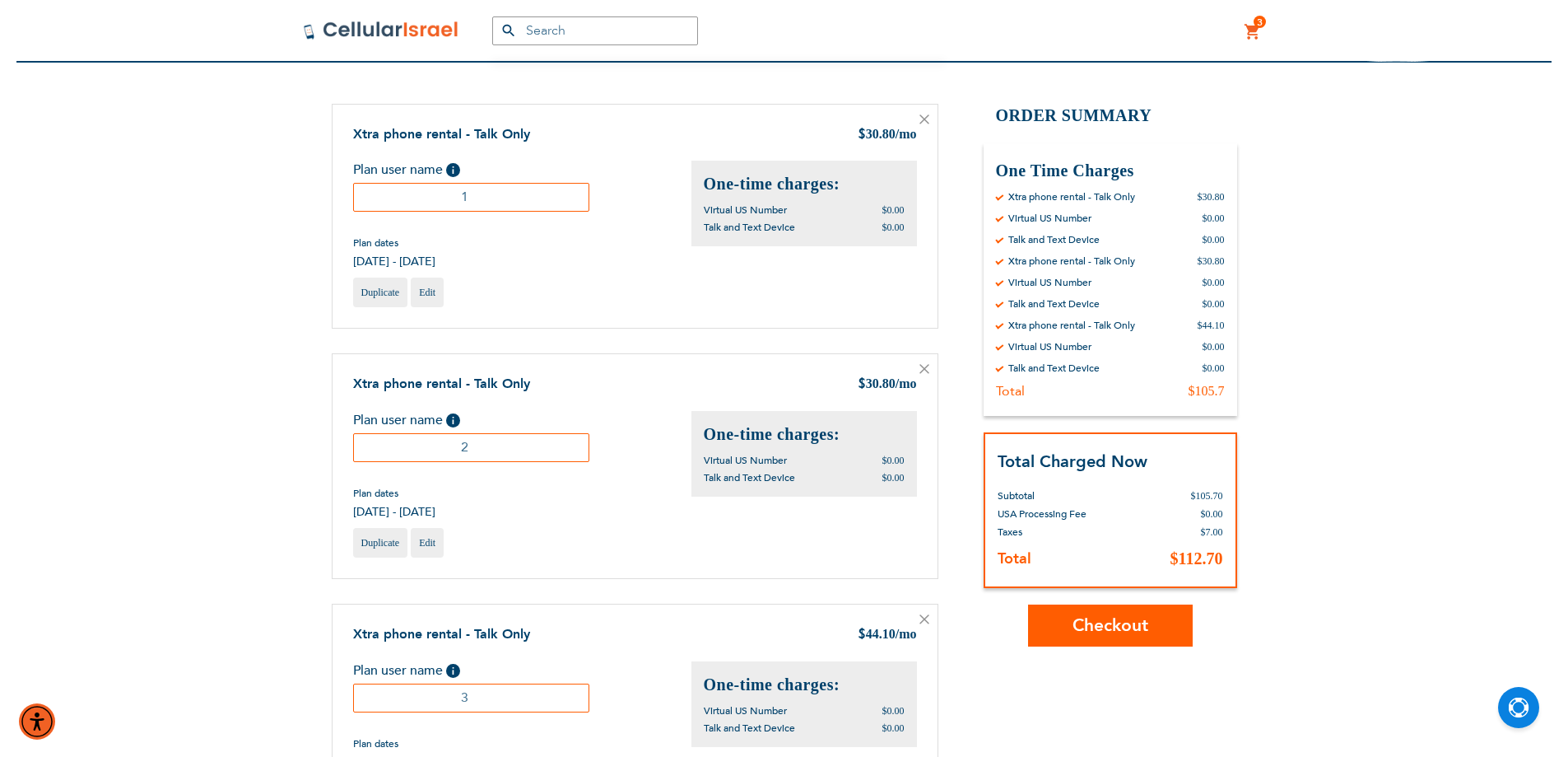
click at [919, 118] on icon at bounding box center [924, 119] width 10 height 10
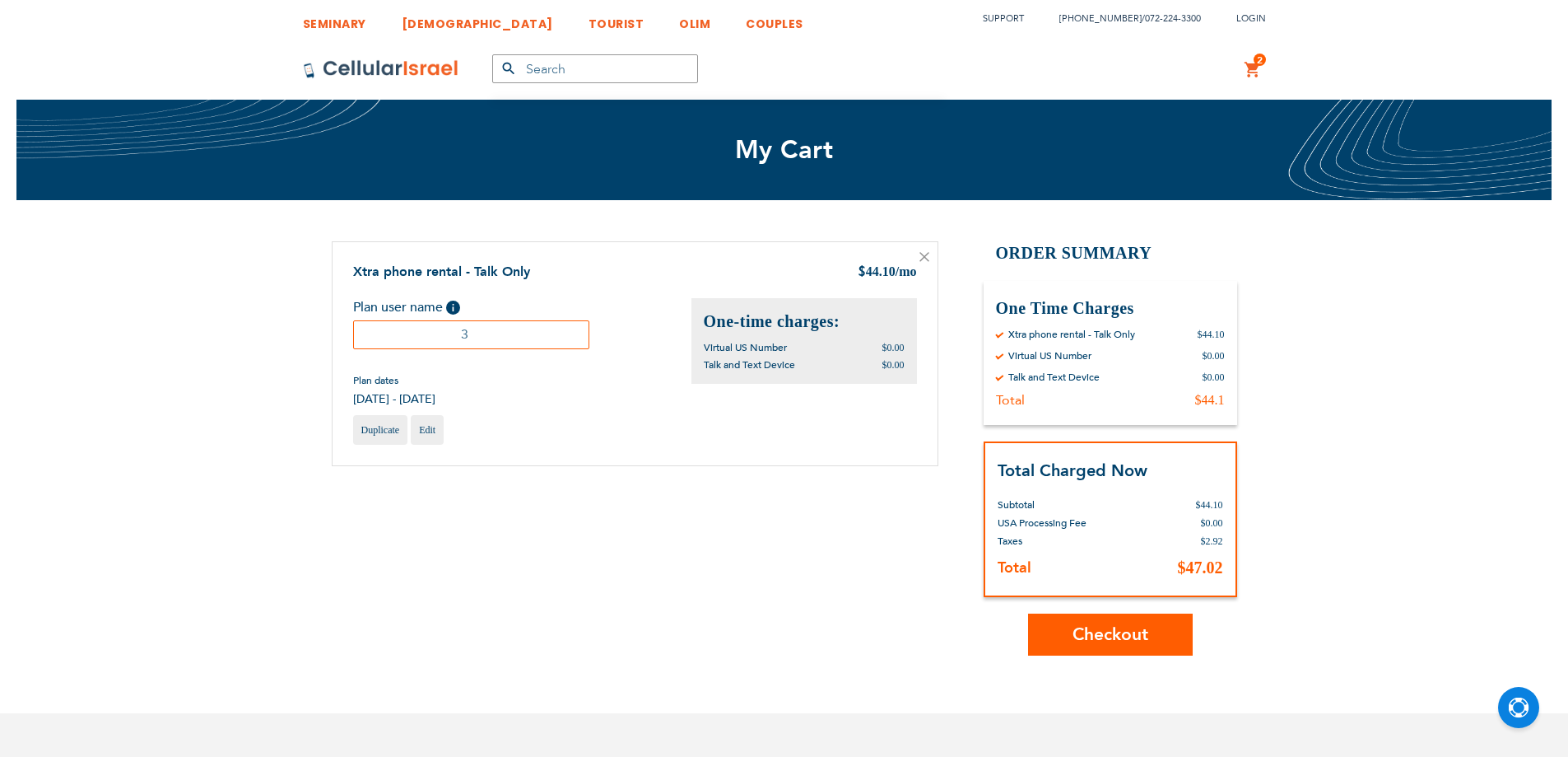
click at [1149, 623] on button "Checkout" at bounding box center [1110, 634] width 165 height 42
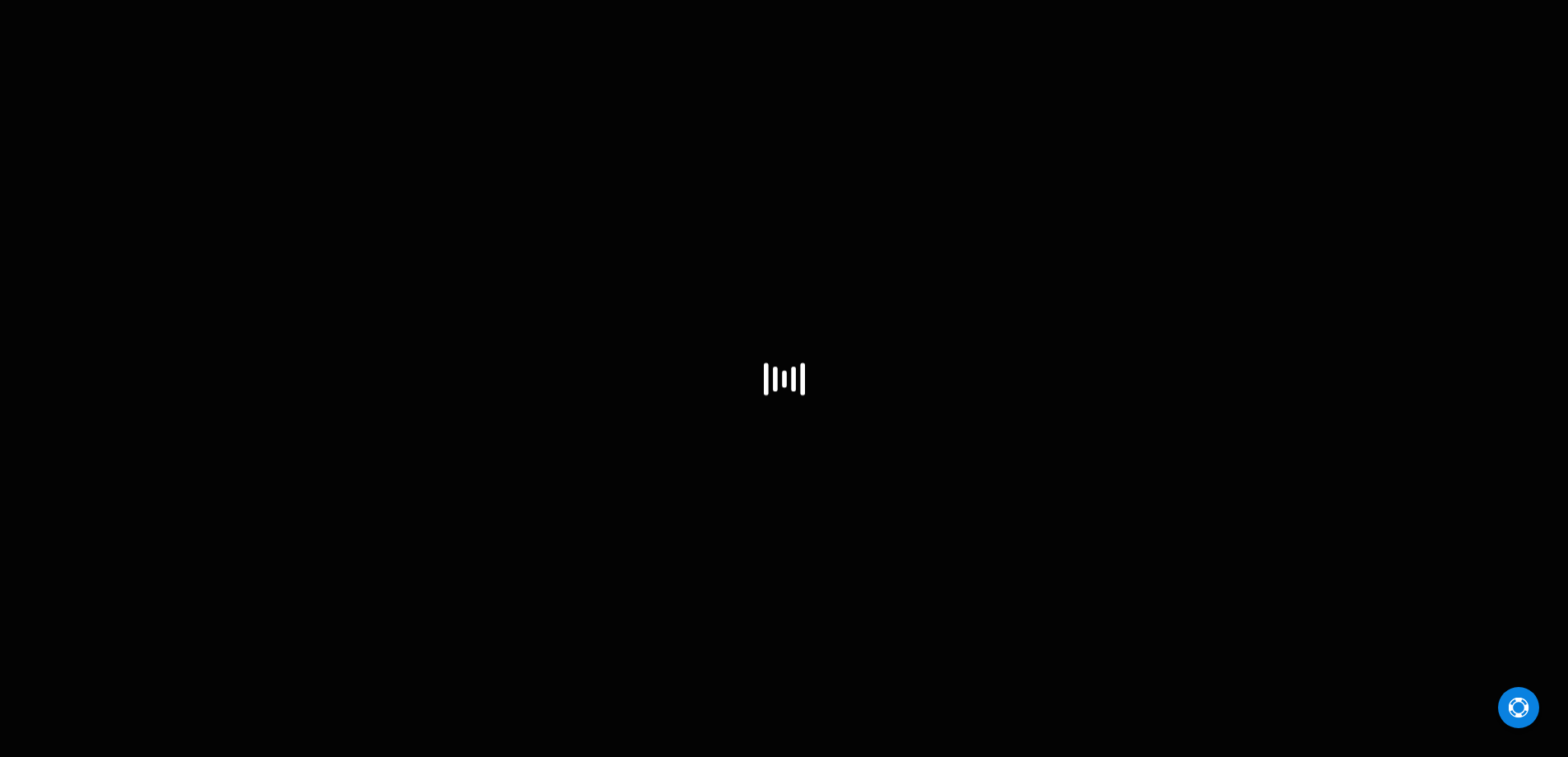
select select "US"
select select "41"
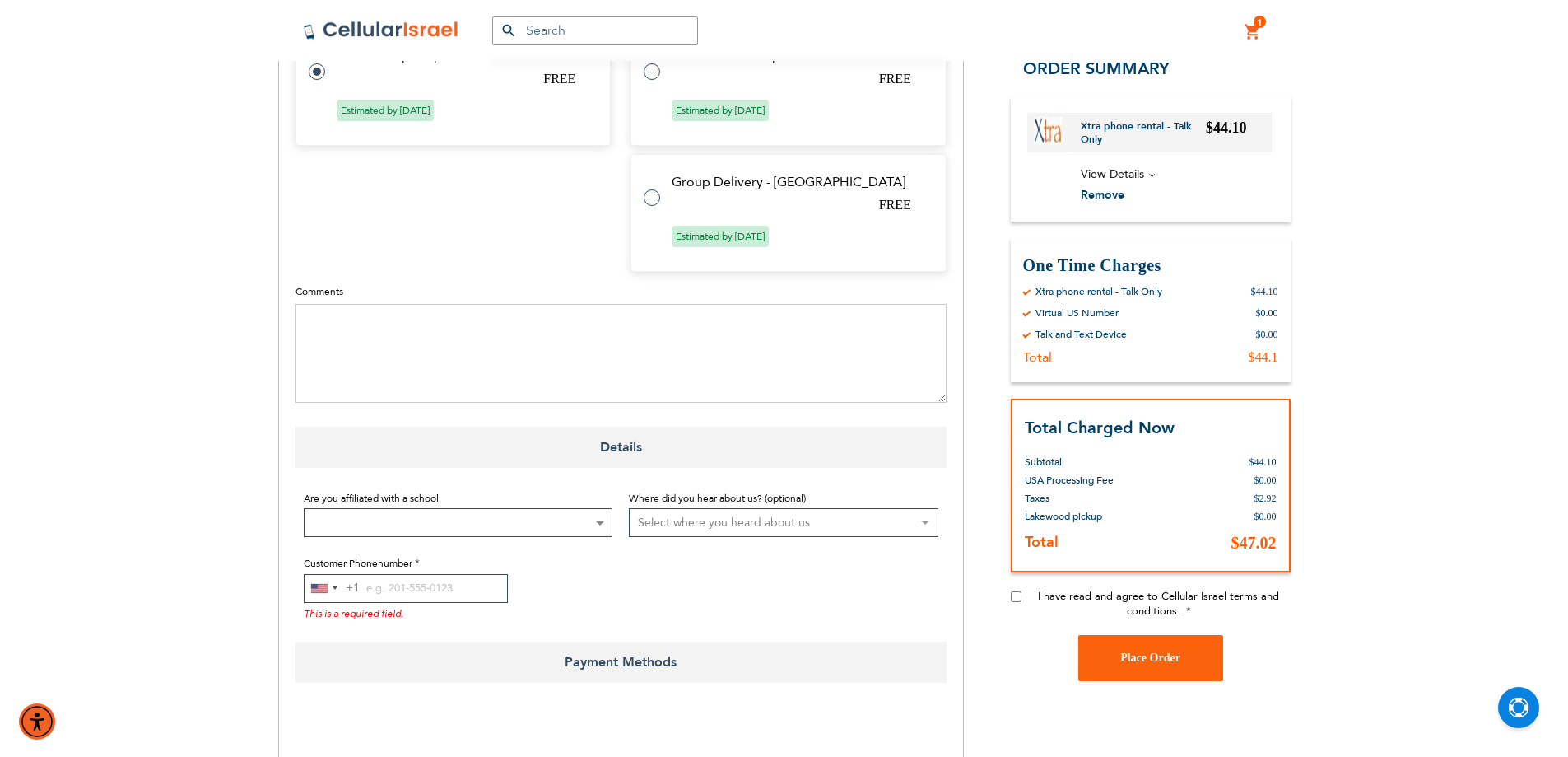
scroll to position [961, 0]
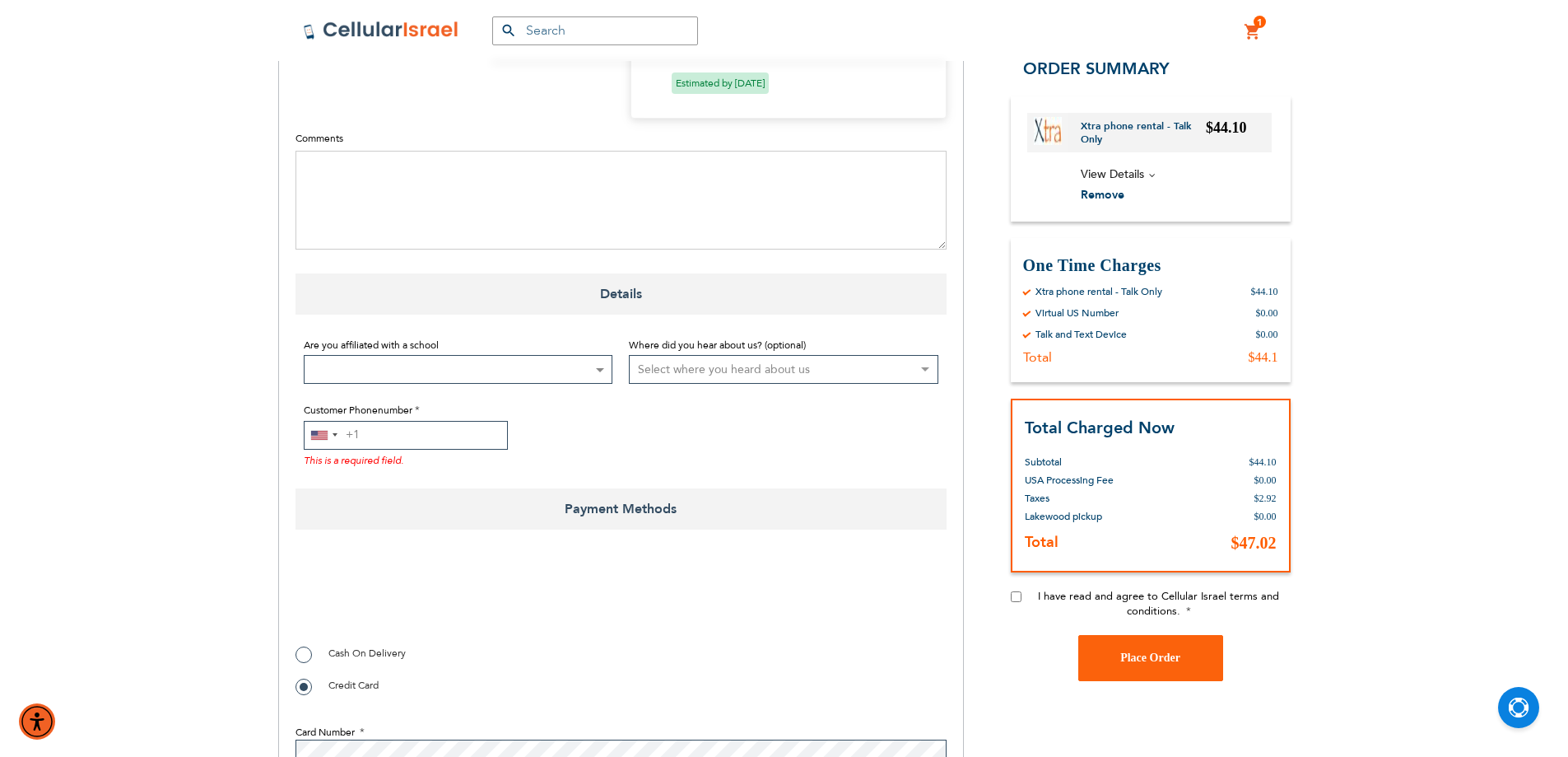
click at [481, 428] on input "Customer Phonenumber" at bounding box center [406, 435] width 204 height 29
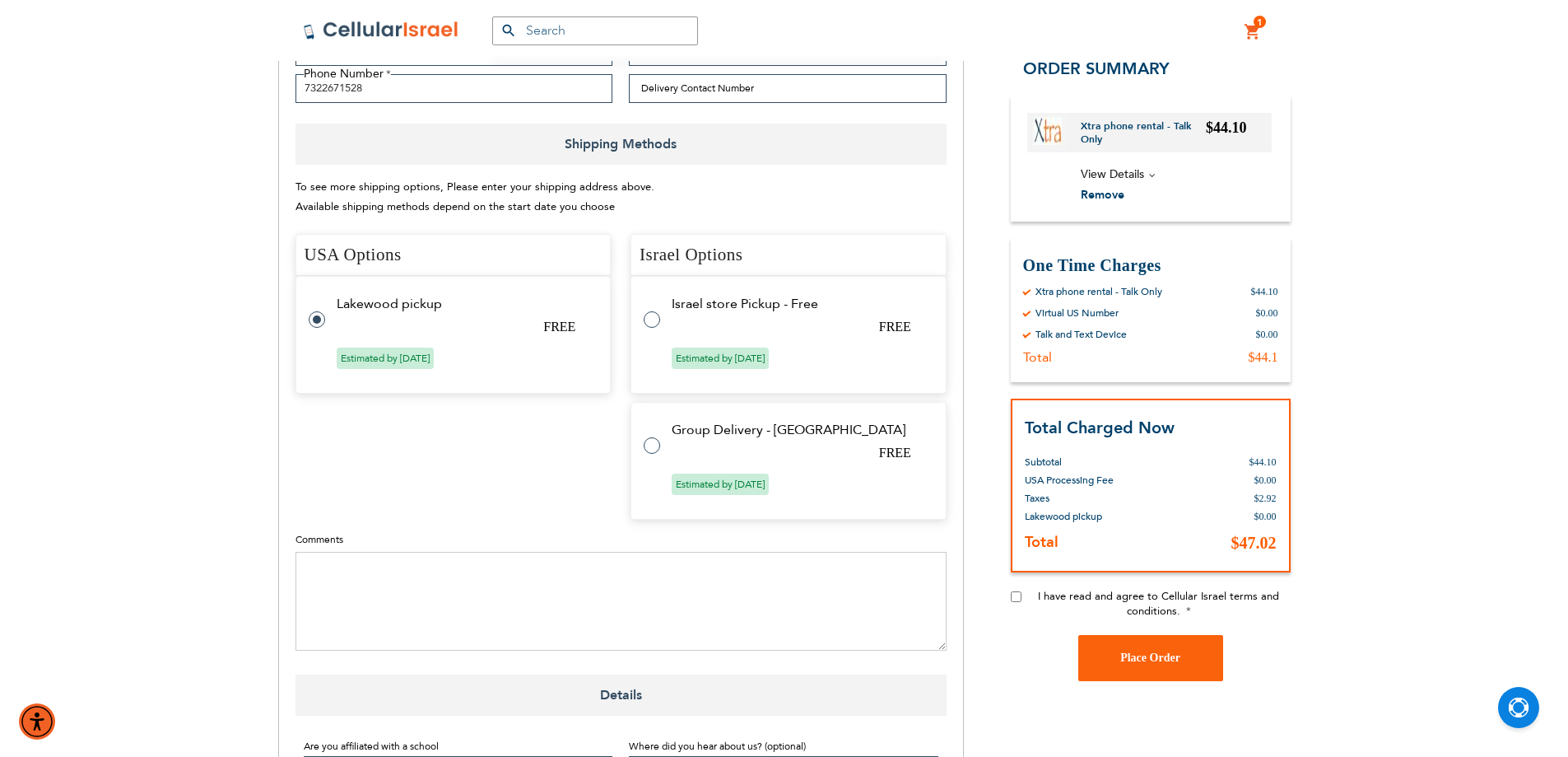
scroll to position [549, 0]
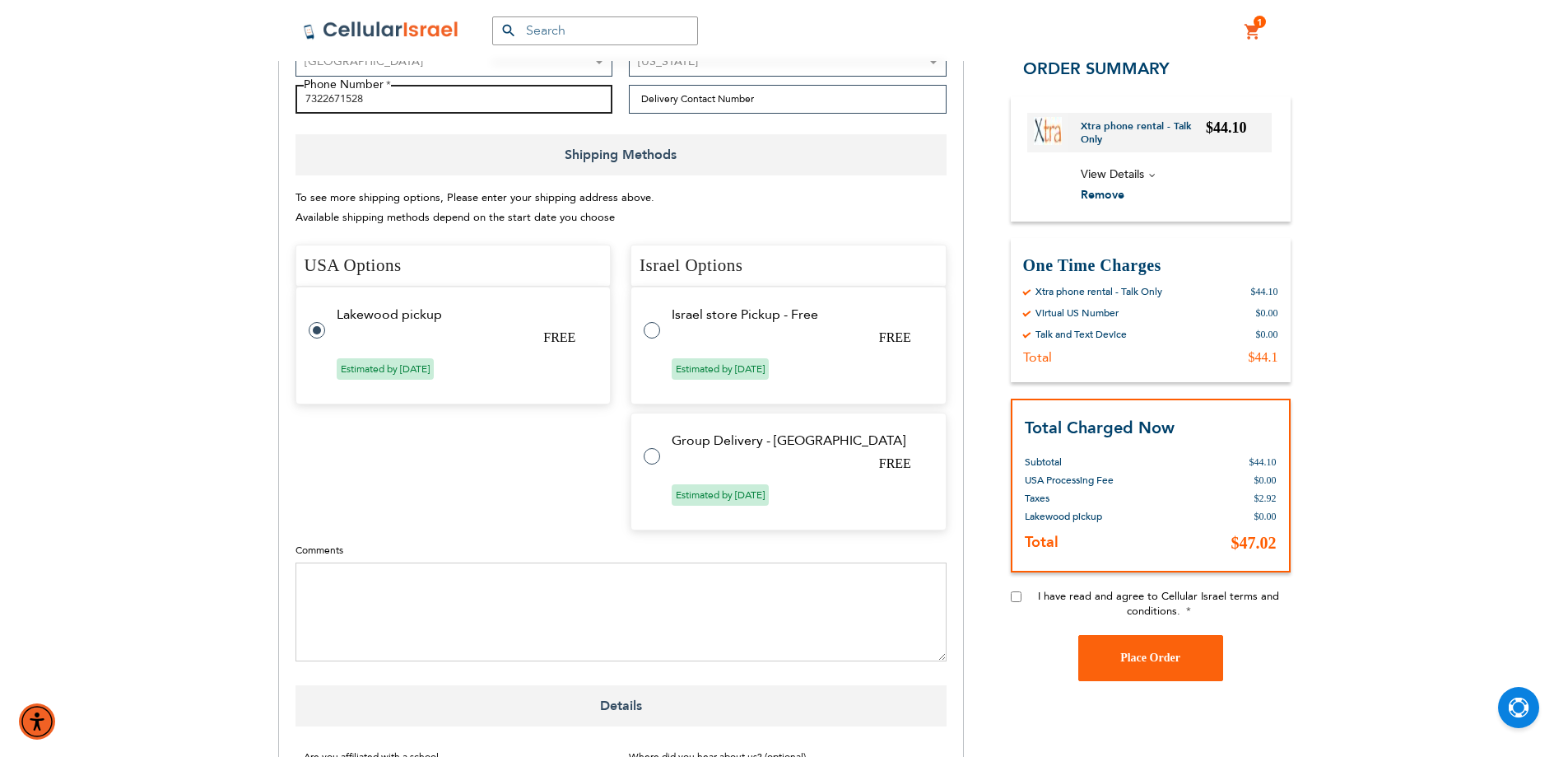
click at [387, 107] on input "7322671528" at bounding box center [454, 98] width 318 height 29
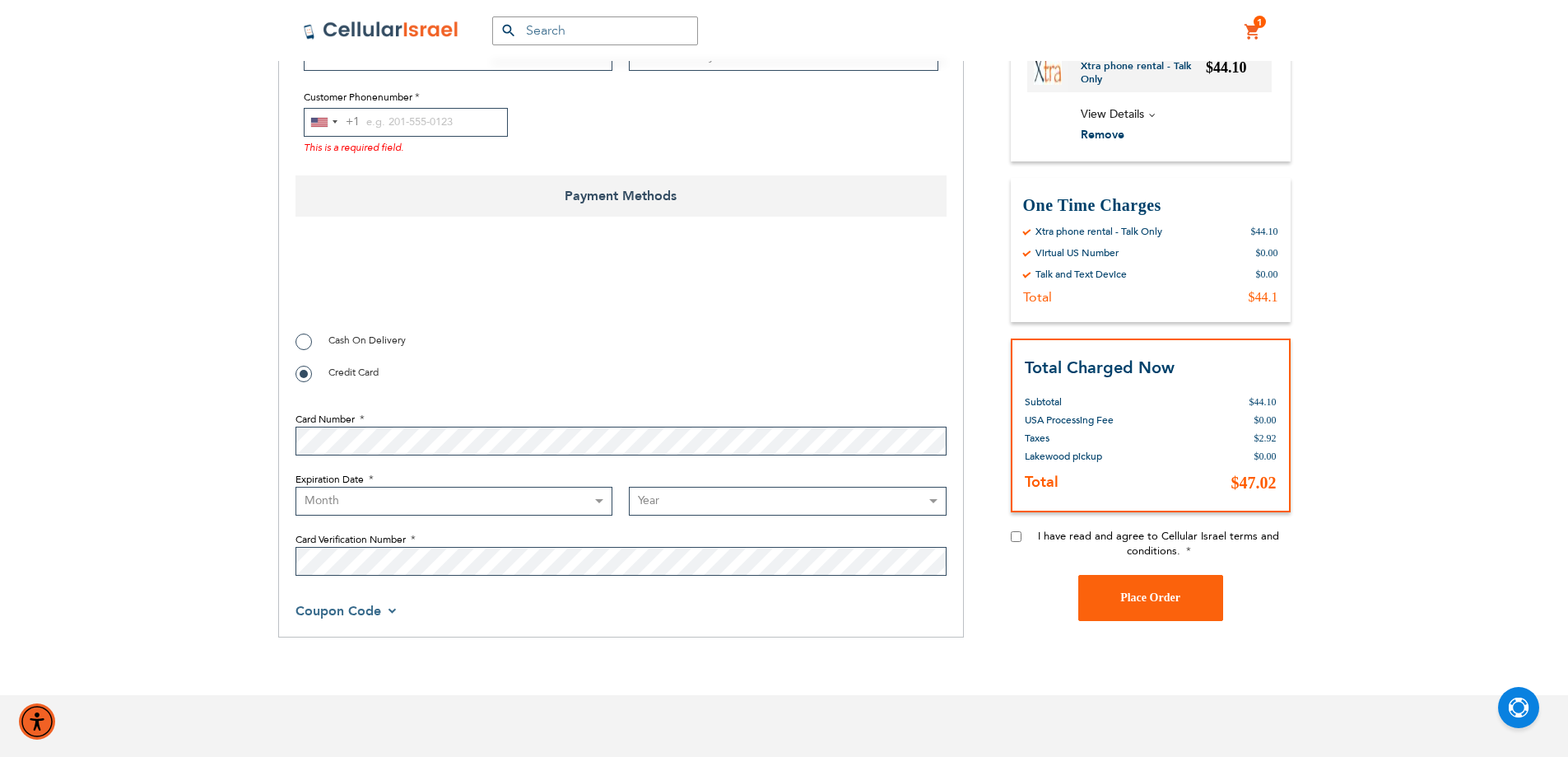
scroll to position [1235, 0]
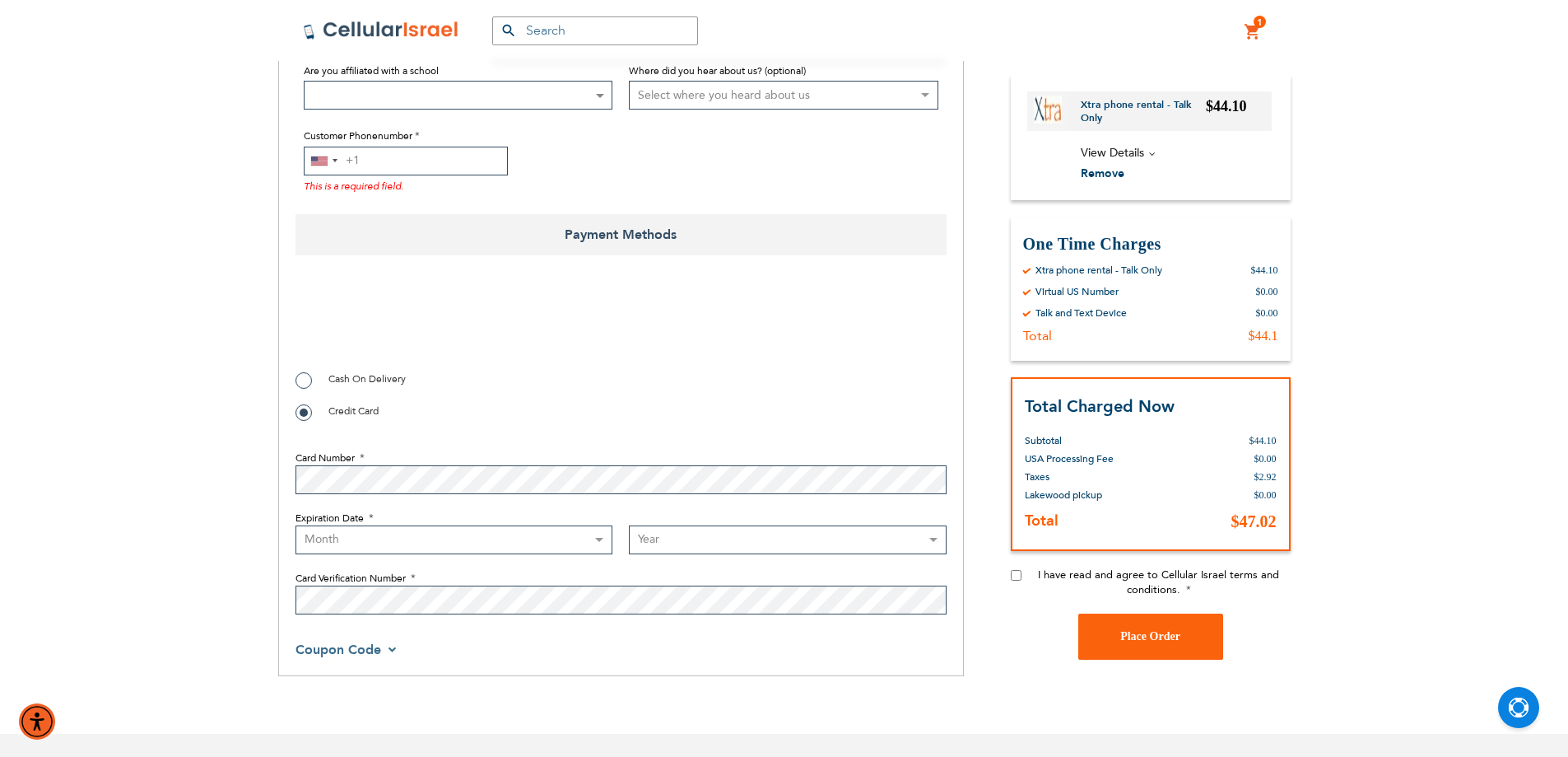
click at [397, 162] on input "Customer Phonenumber" at bounding box center [406, 160] width 204 height 29
paste input "7322671528"
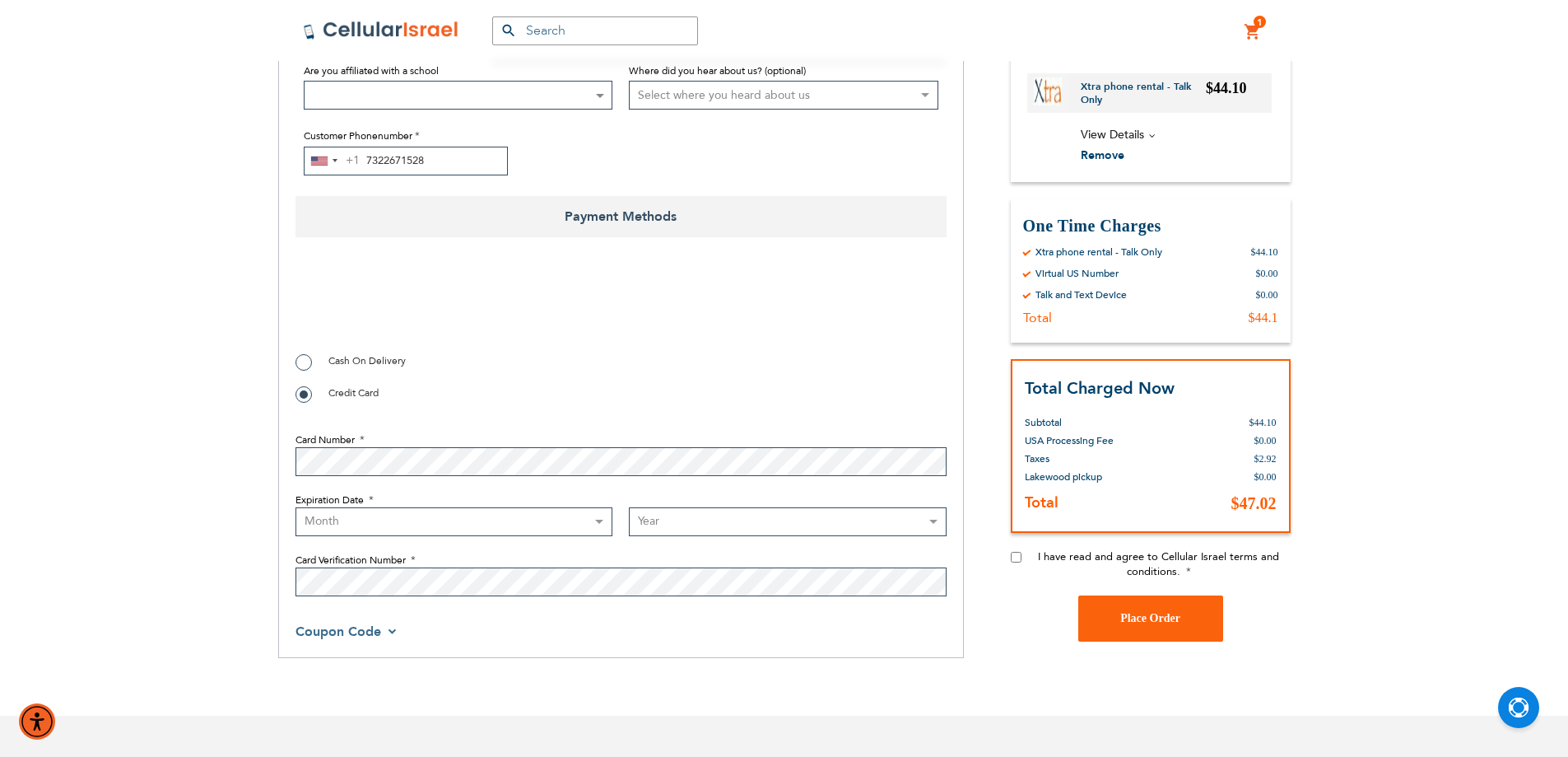
type input "7322671528"
click at [1012, 557] on input "I have read and agree to Cellular Israel terms and conditions." at bounding box center [1016, 556] width 10 height 10
checkbox input "true"
click at [404, 511] on select "Month 01 - January 02 - February 03 - March 04 - April 05 - May 06 - June 07 - …" at bounding box center [454, 522] width 318 height 29
select select "8"
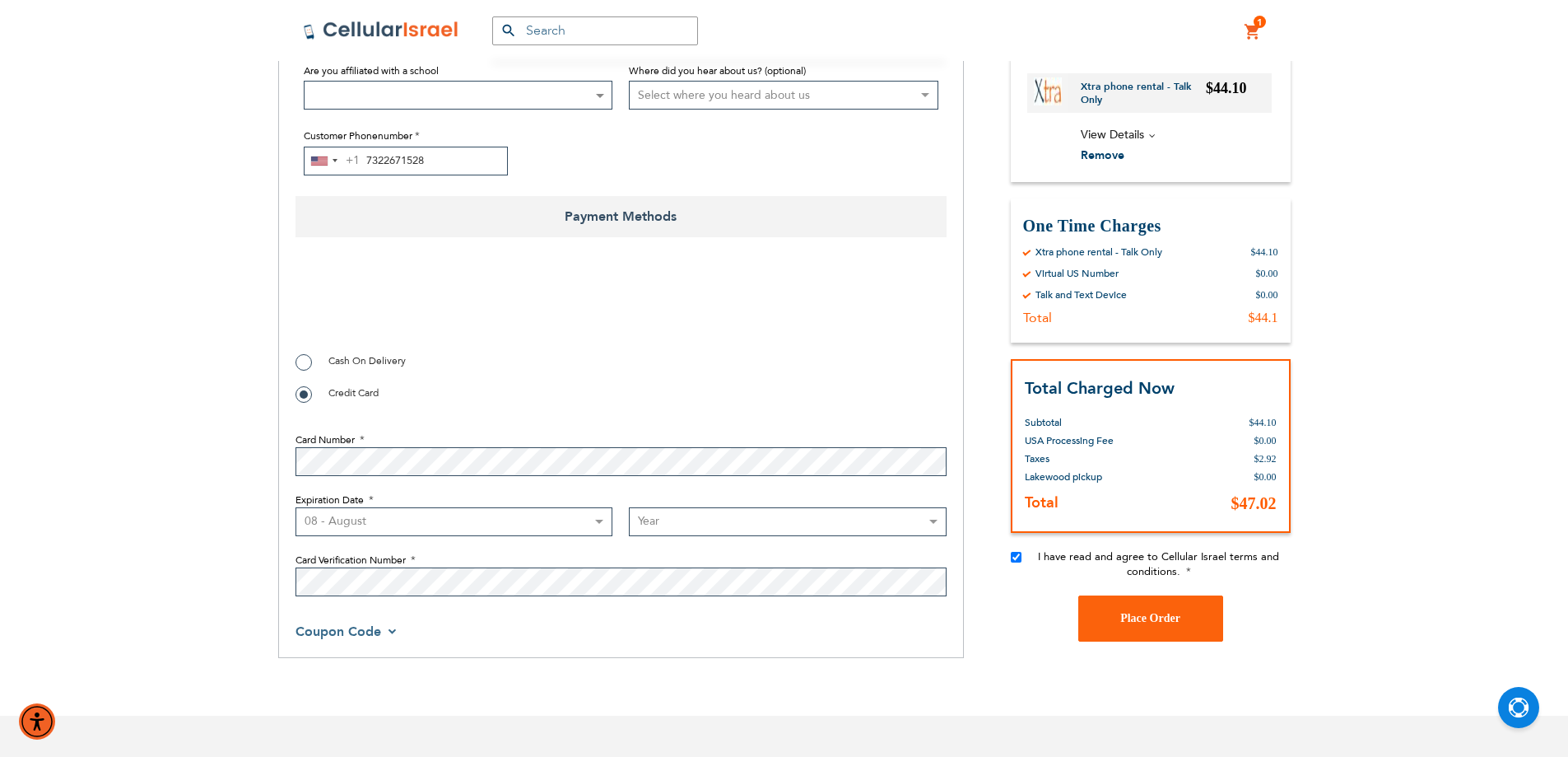
click at [295, 507] on select "Month 01 - January 02 - February 03 - March 04 - April 05 - May 06 - June 07 - …" at bounding box center [454, 522] width 318 height 29
click at [671, 515] on select "Year 2025 2026 2027 2028 2029 2030 2031 2032 2033 2034 2035 2036 2037 2038 2039…" at bounding box center [788, 522] width 318 height 29
select select "2029"
click at [629, 507] on select "Year 2025 2026 2027 2028 2029 2030 2031 2032 2033 2034 2035 2036 2037 2038 2039…" at bounding box center [788, 522] width 318 height 29
checkbox input "true"
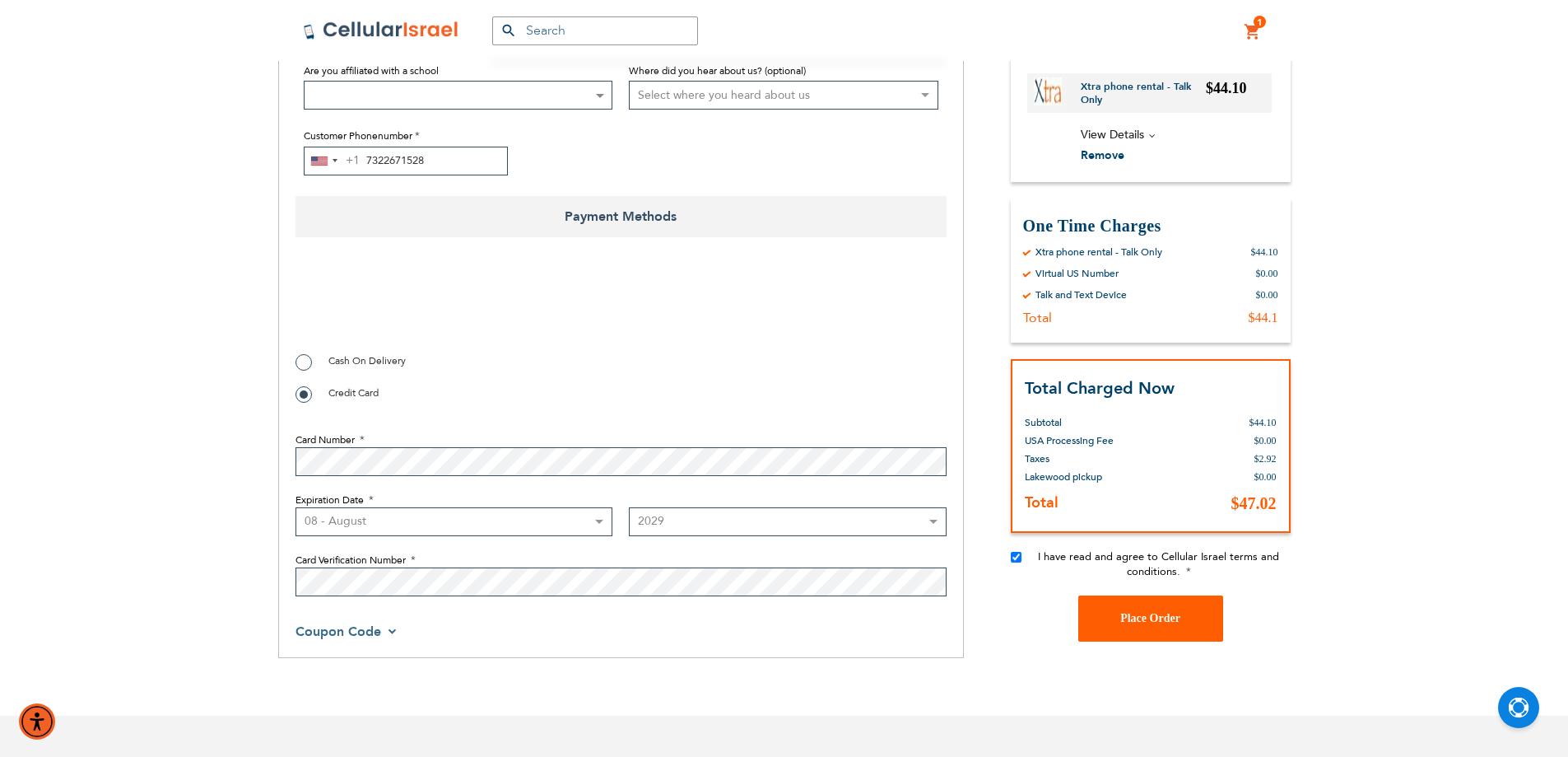
click at [1190, 614] on button "Place Order" at bounding box center [1151, 618] width 144 height 46
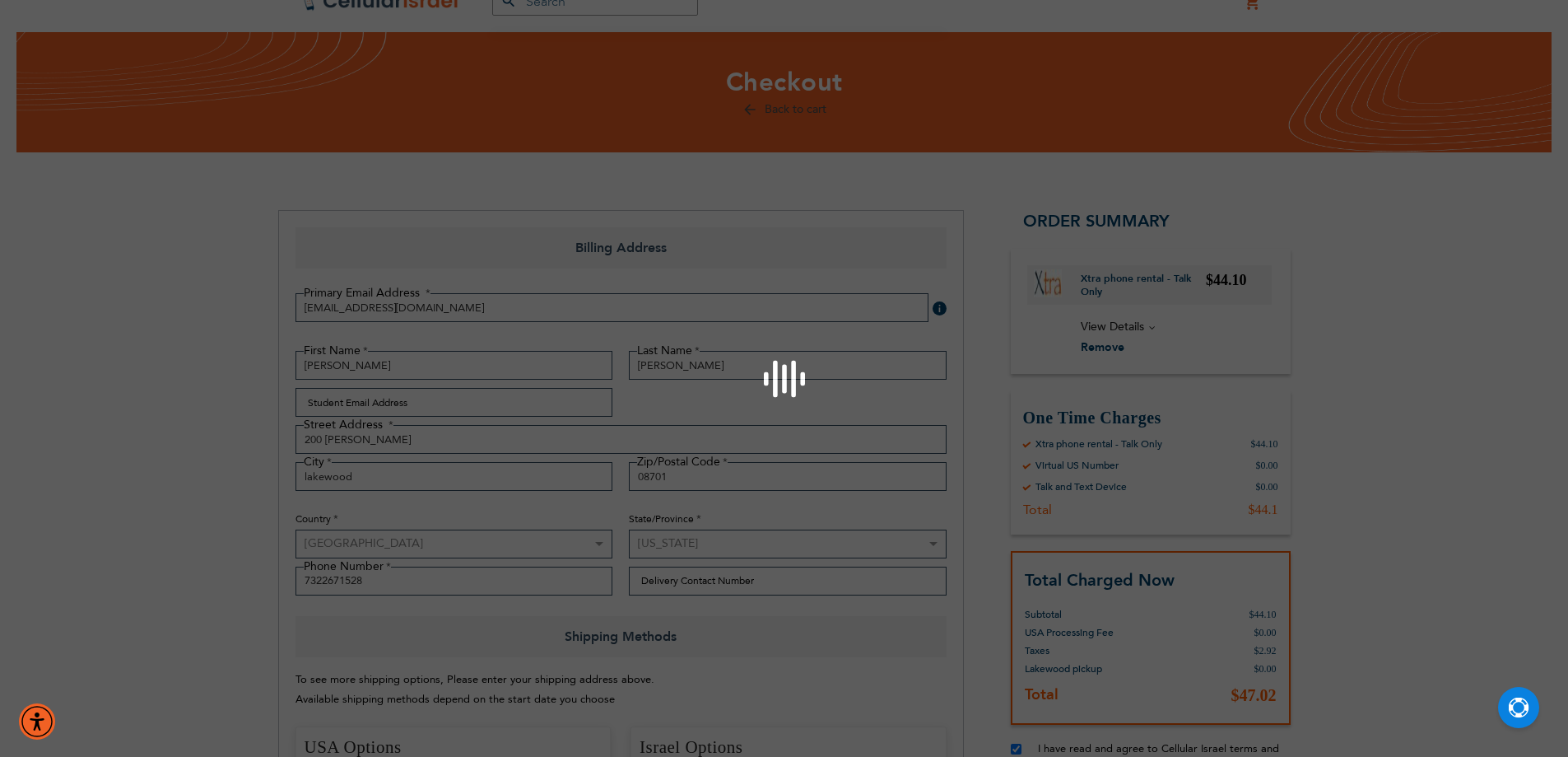
scroll to position [0, 0]
